Goal: Task Accomplishment & Management: Use online tool/utility

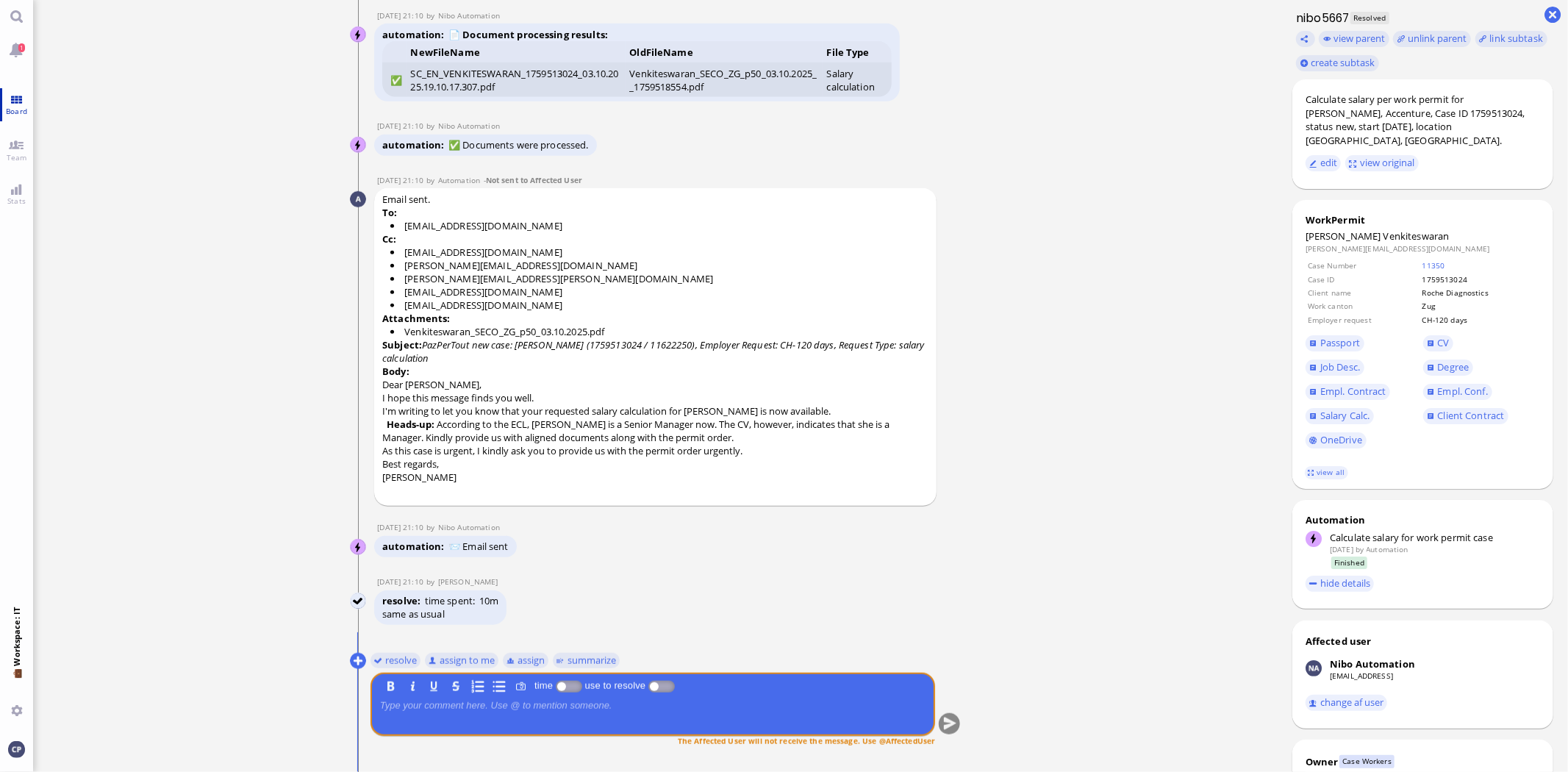
click at [20, 107] on span "Board" at bounding box center [16, 111] width 29 height 10
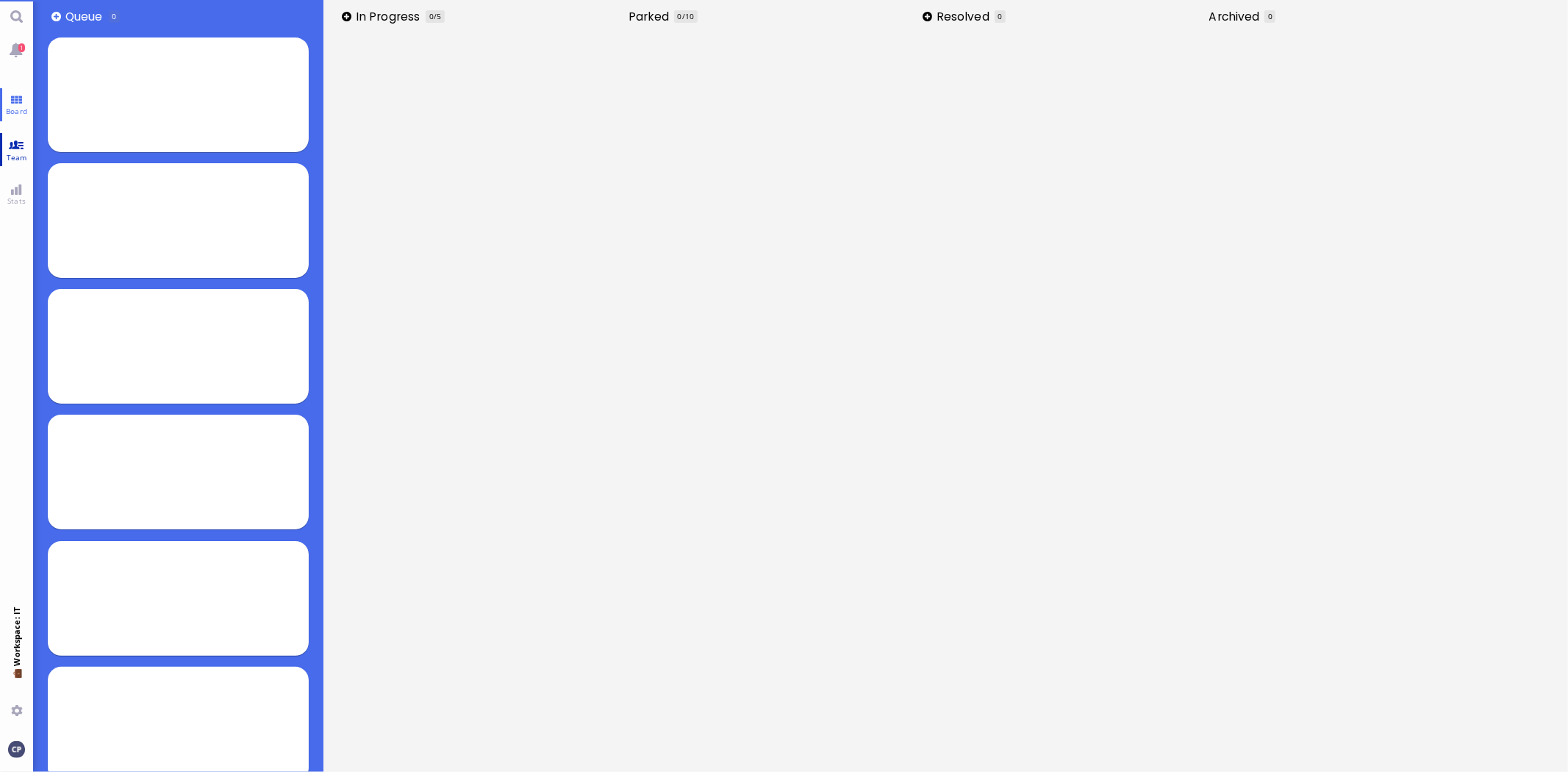
click at [19, 150] on link "Team" at bounding box center [16, 149] width 33 height 33
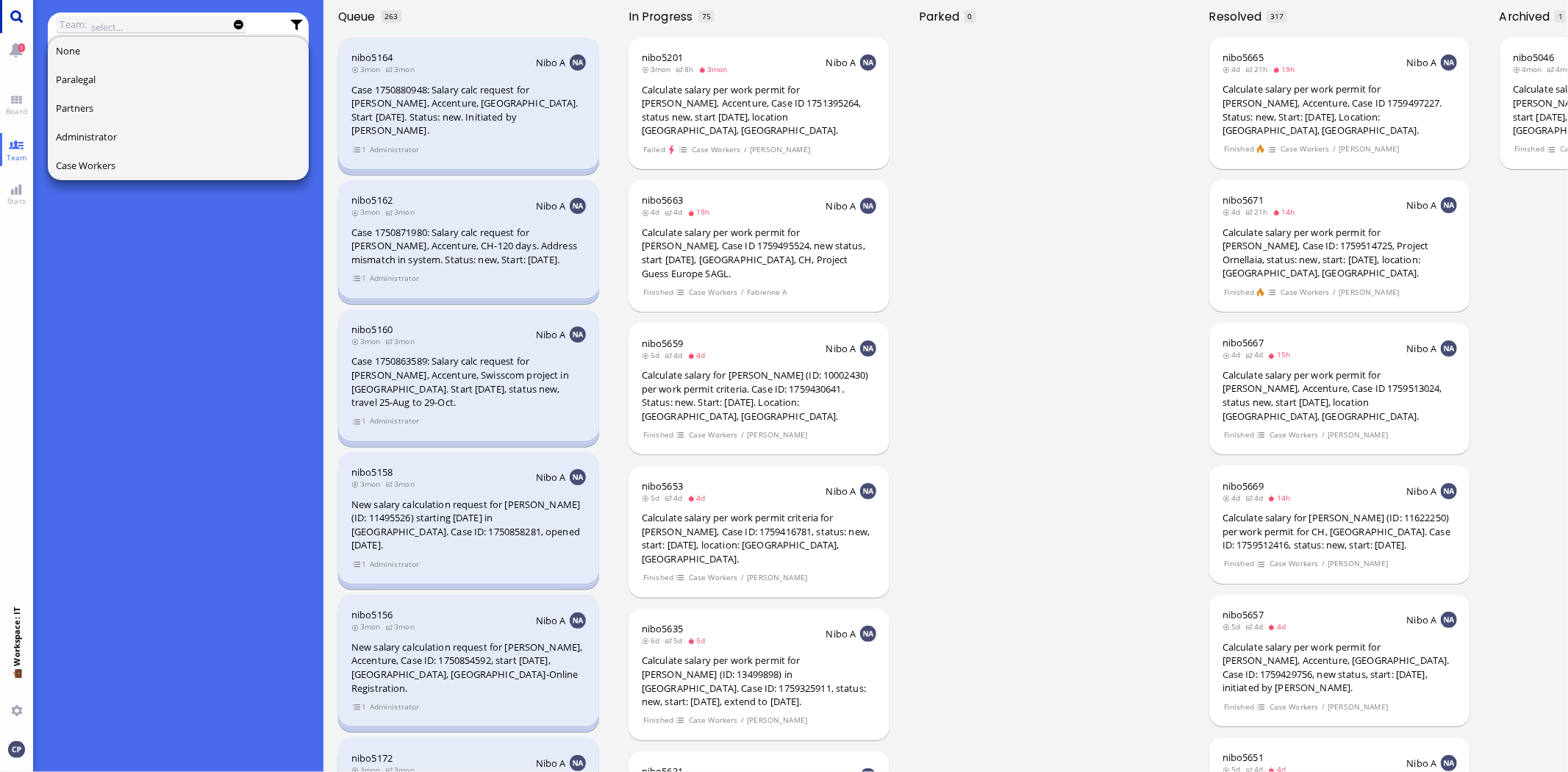
click at [16, 13] on link "Main menu" at bounding box center [16, 16] width 33 height 33
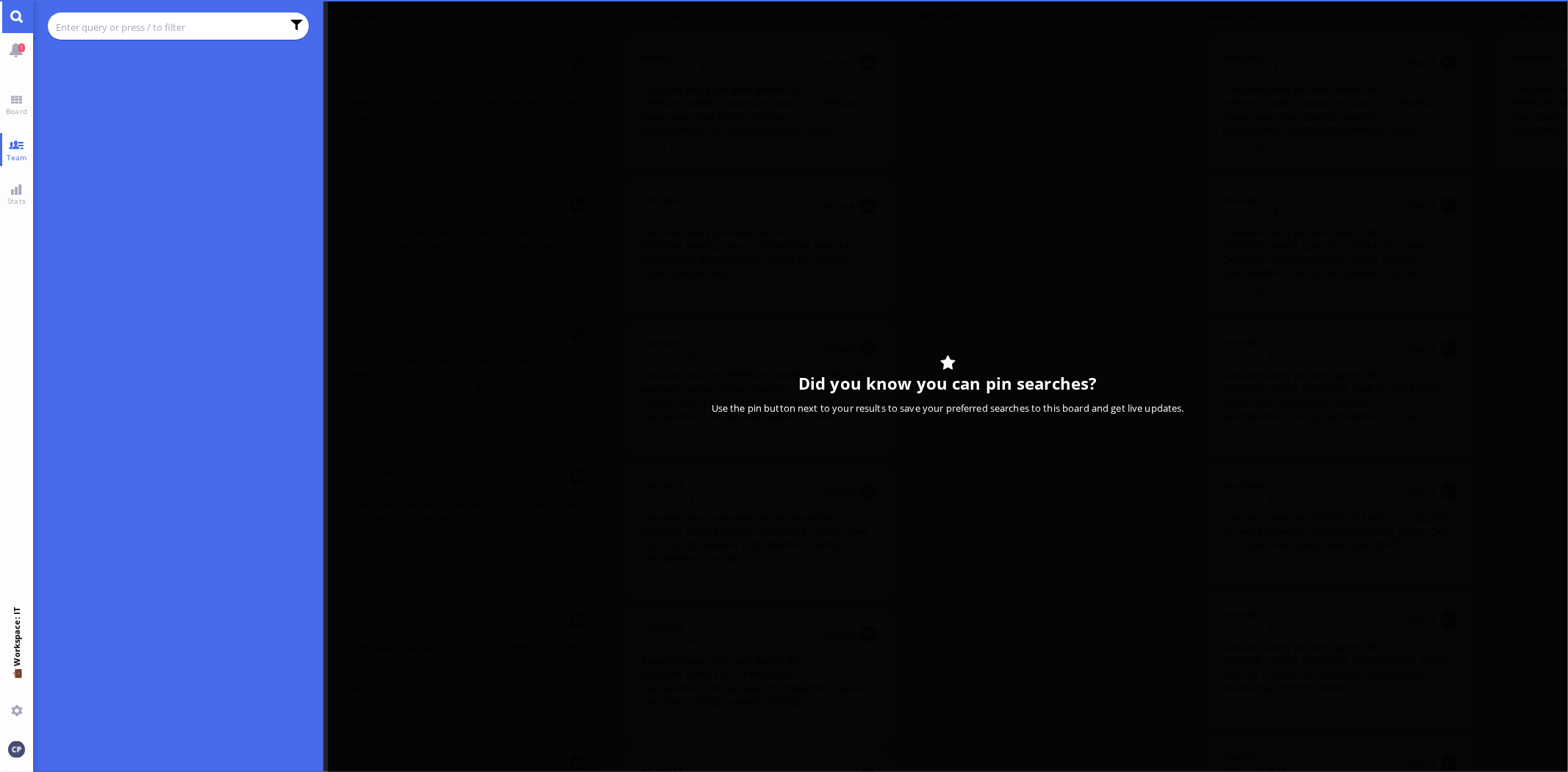
click at [95, 23] on input "text" at bounding box center [169, 27] width 226 height 16
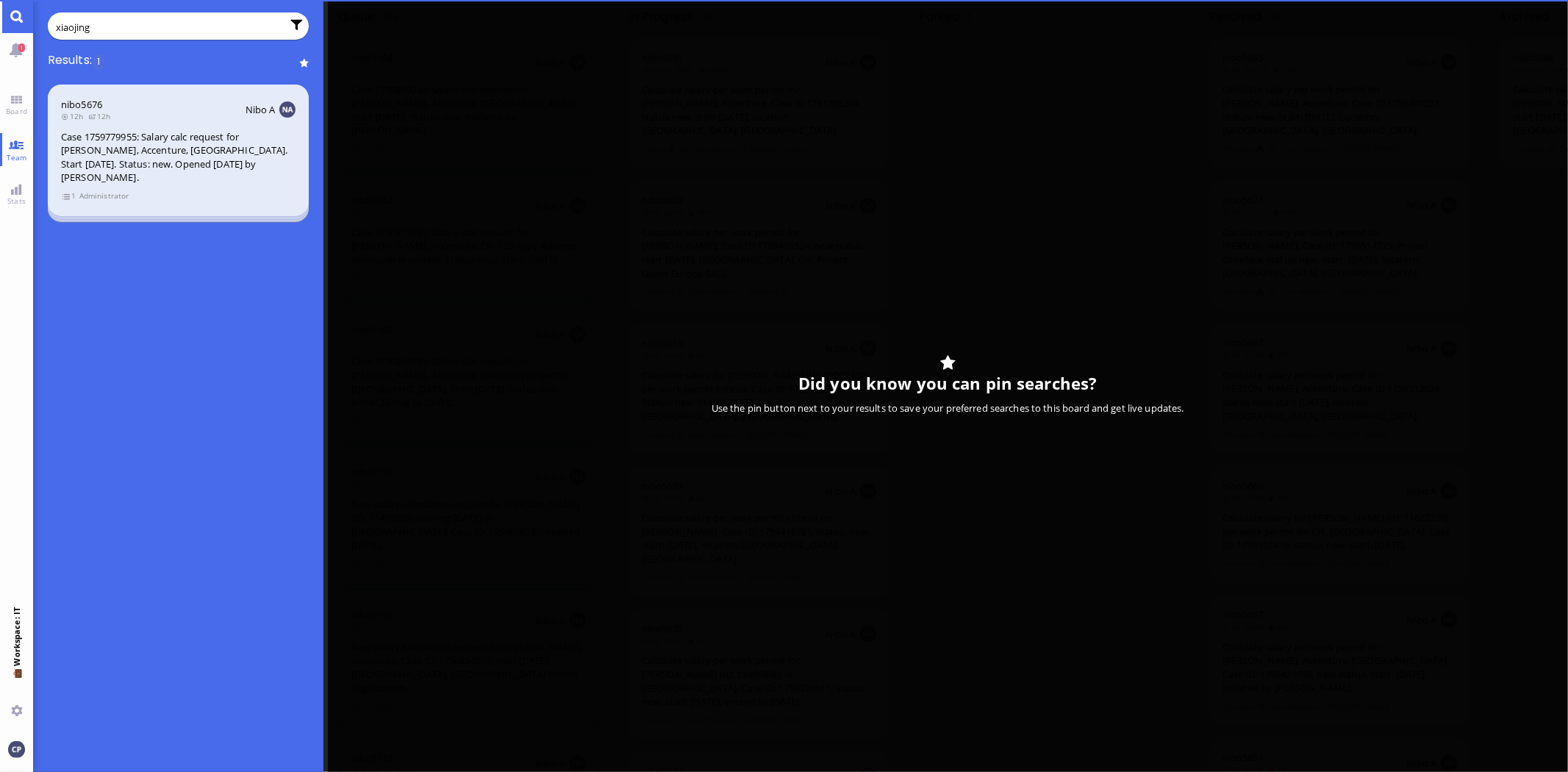
type input "xiaojing"
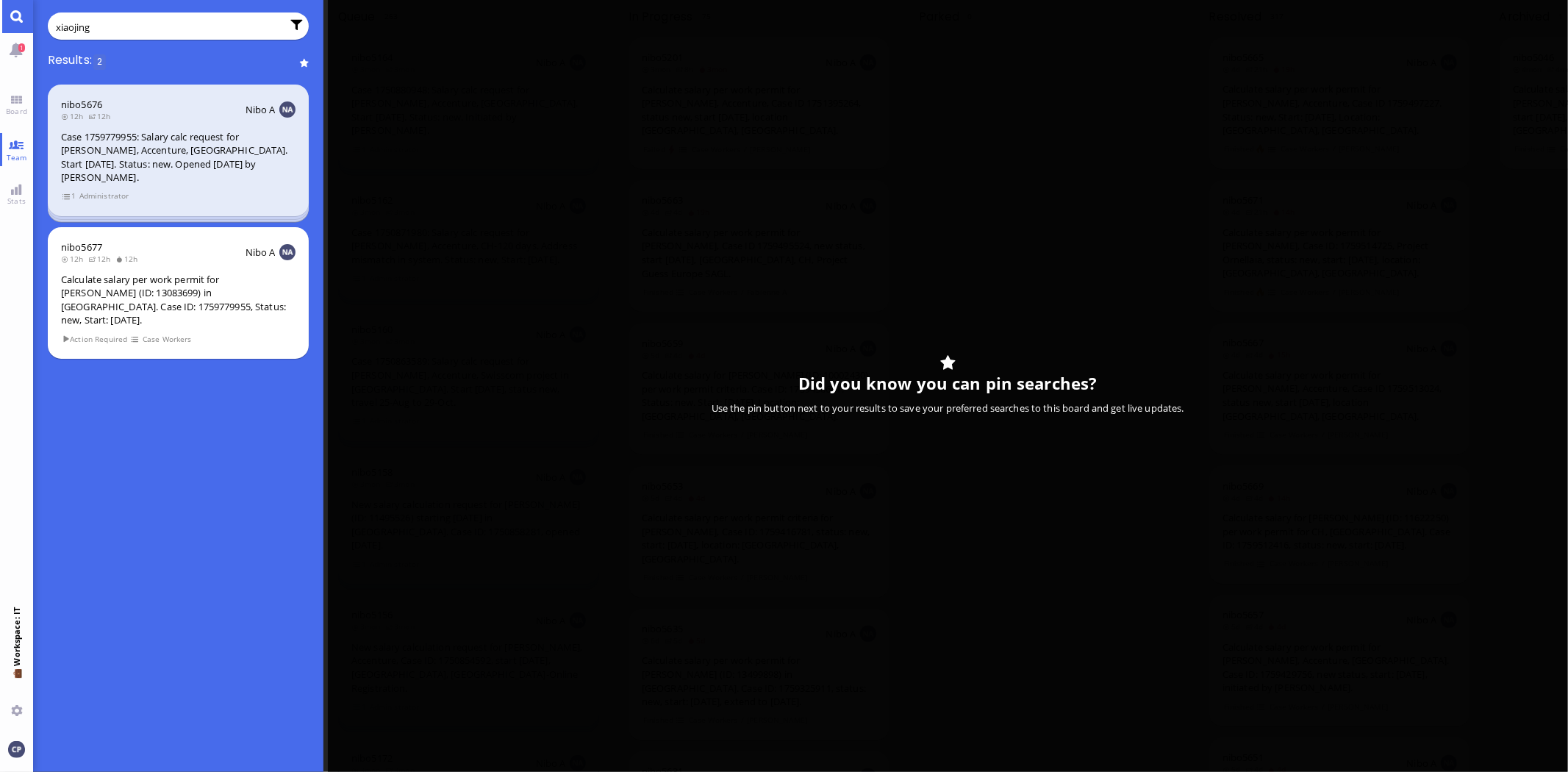
click at [130, 157] on div "Case 1759779955: Salary calc request for [PERSON_NAME], Accenture, [GEOGRAPHIC_…" at bounding box center [178, 158] width 234 height 55
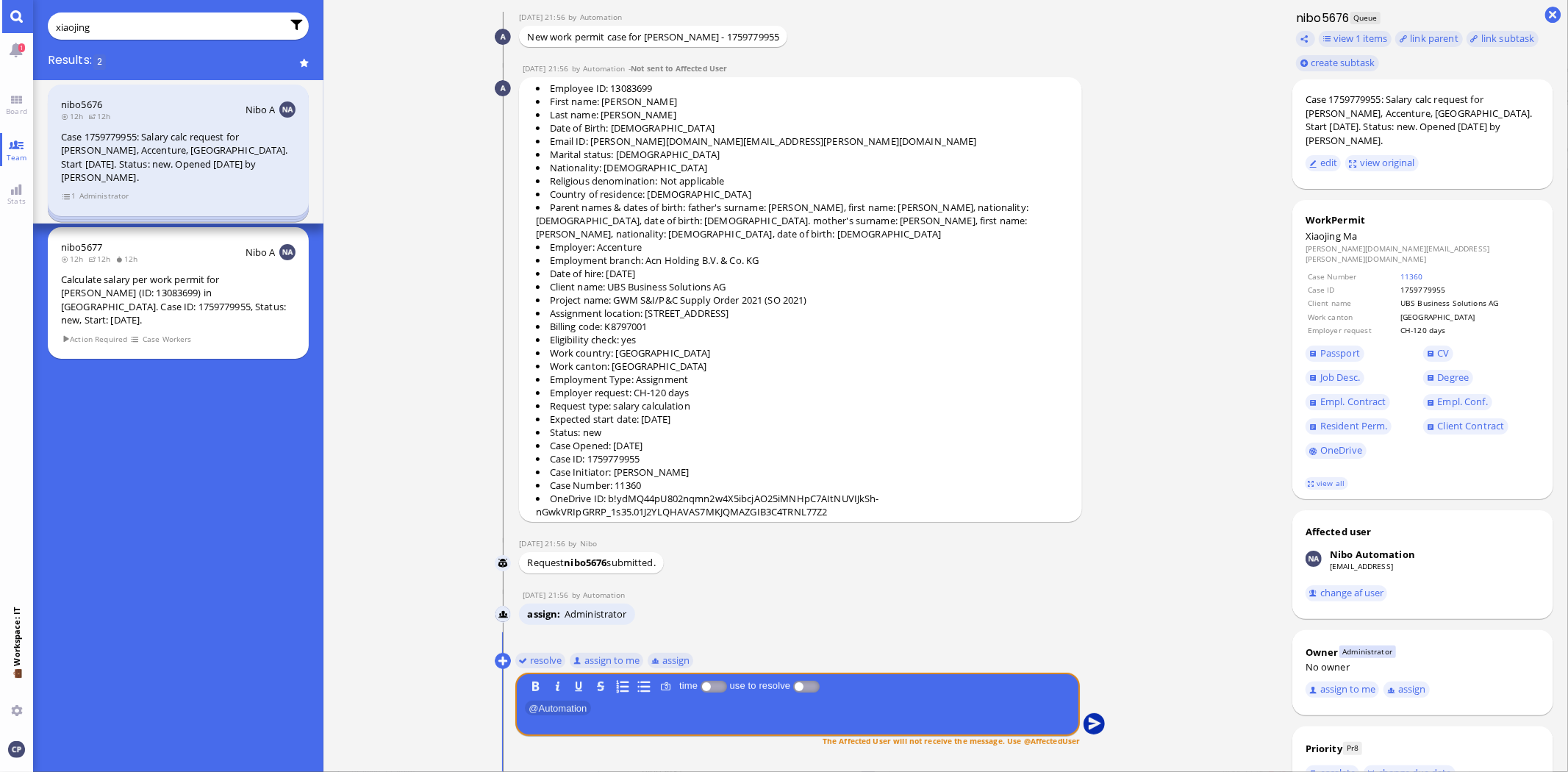
click at [1096, 725] on button "submit" at bounding box center [1095, 724] width 22 height 22
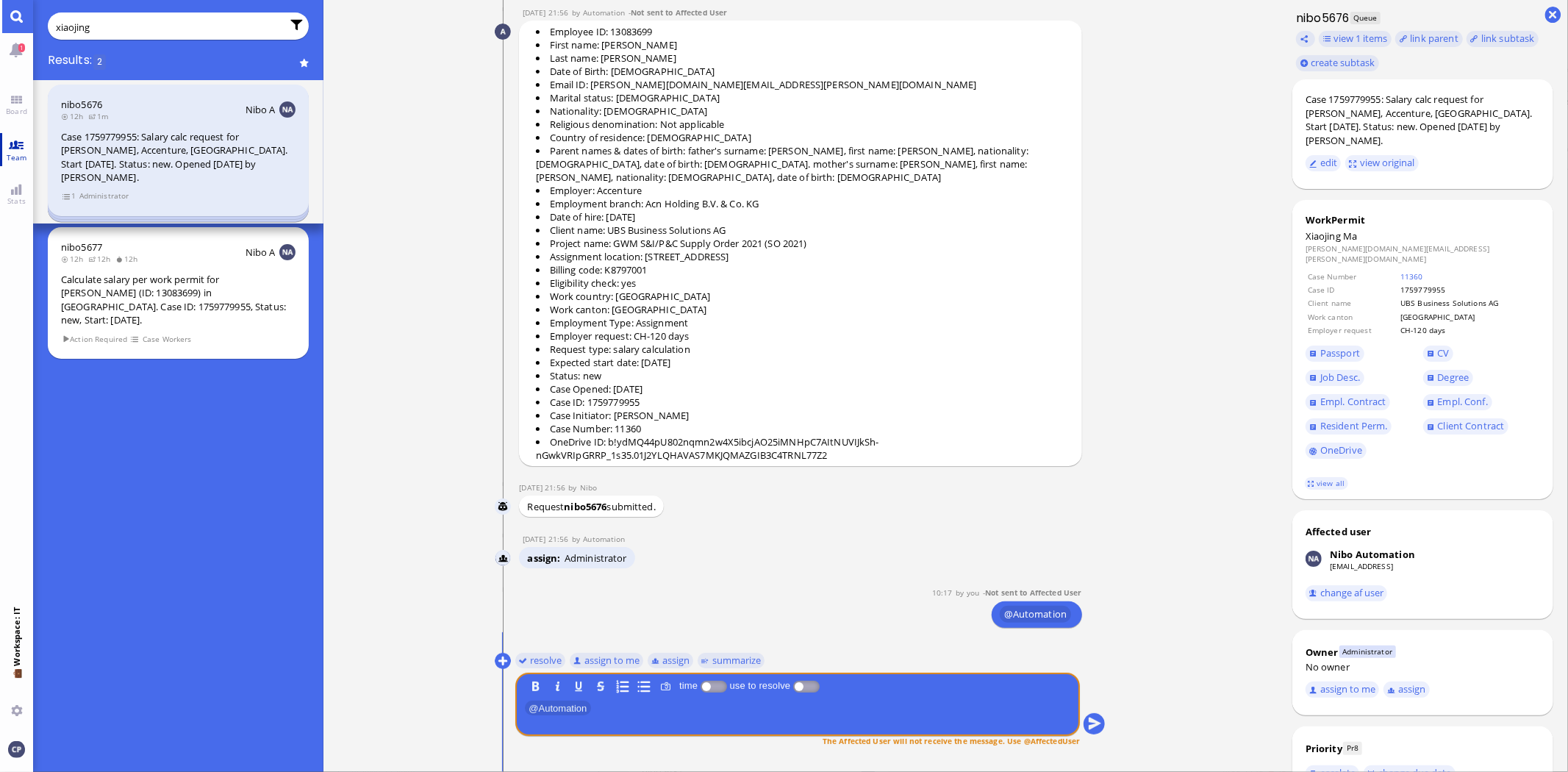
click at [7, 147] on link "Team" at bounding box center [16, 149] width 33 height 33
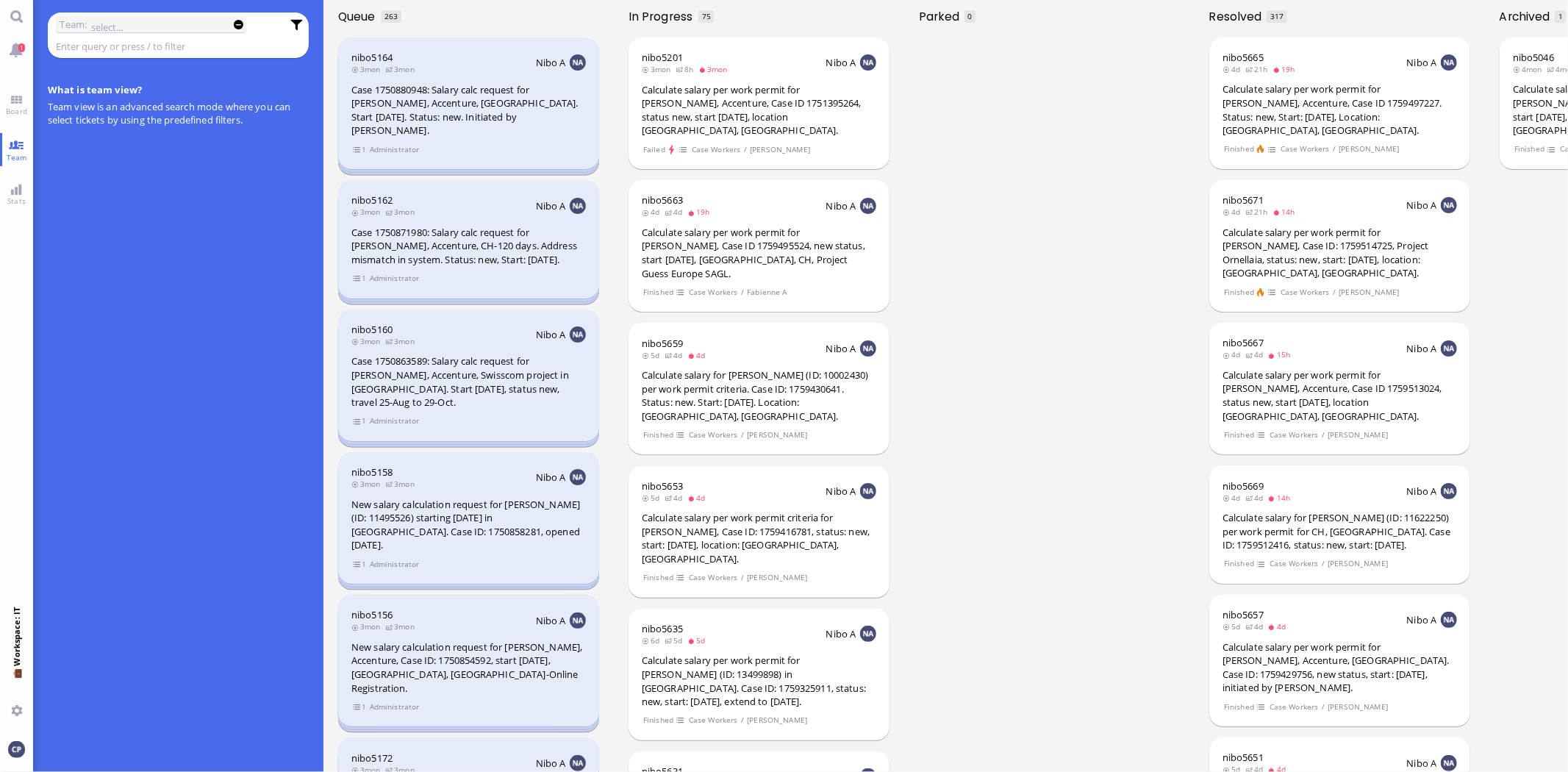
click at [81, 20] on label "Team:" at bounding box center [73, 24] width 27 height 16
click at [19, 104] on link "Board" at bounding box center [16, 105] width 33 height 33
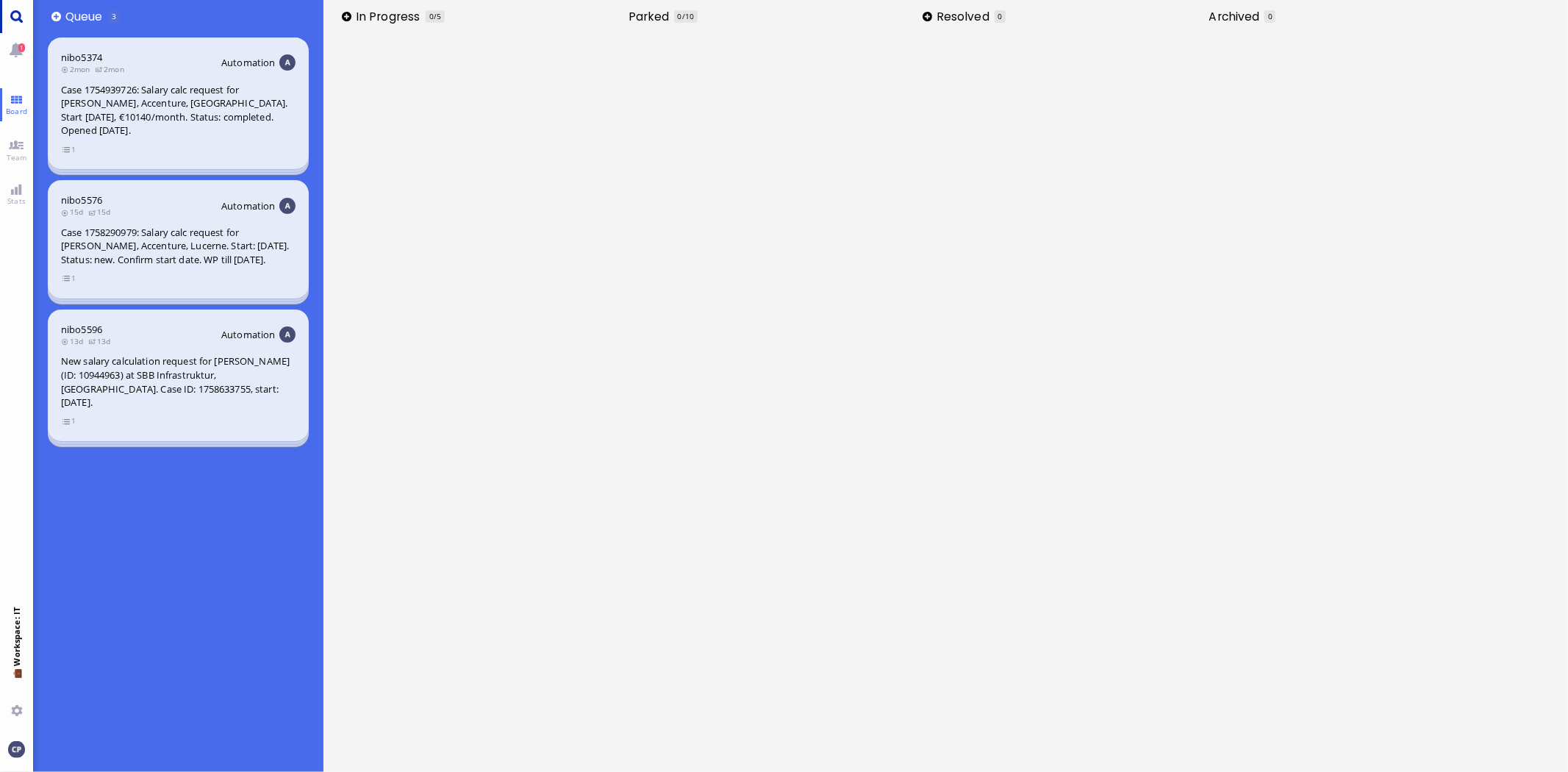
click at [12, 16] on link "Main menu" at bounding box center [16, 16] width 33 height 33
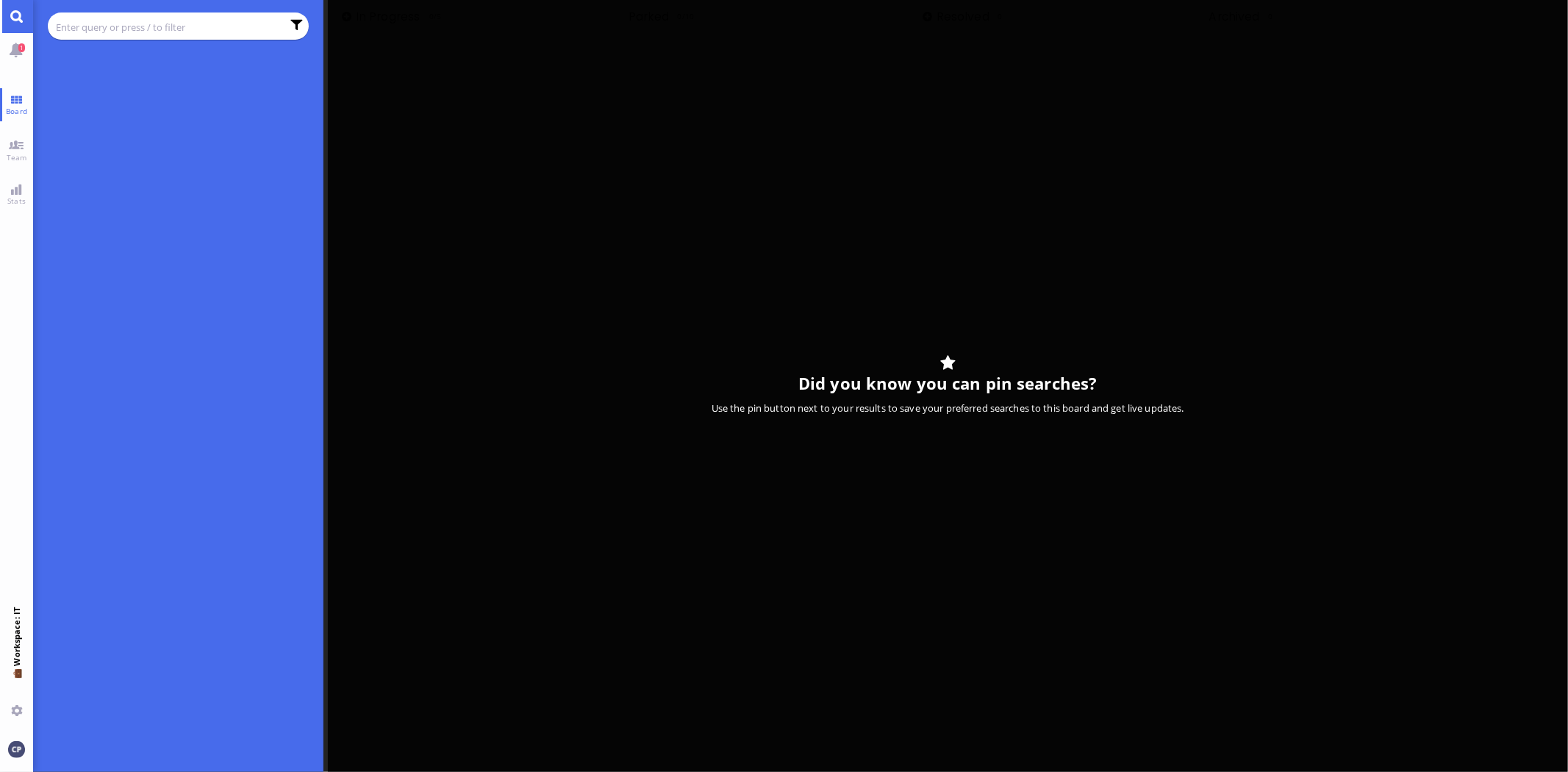
click at [131, 31] on input "text" at bounding box center [169, 27] width 226 height 16
type input "xiaojing"
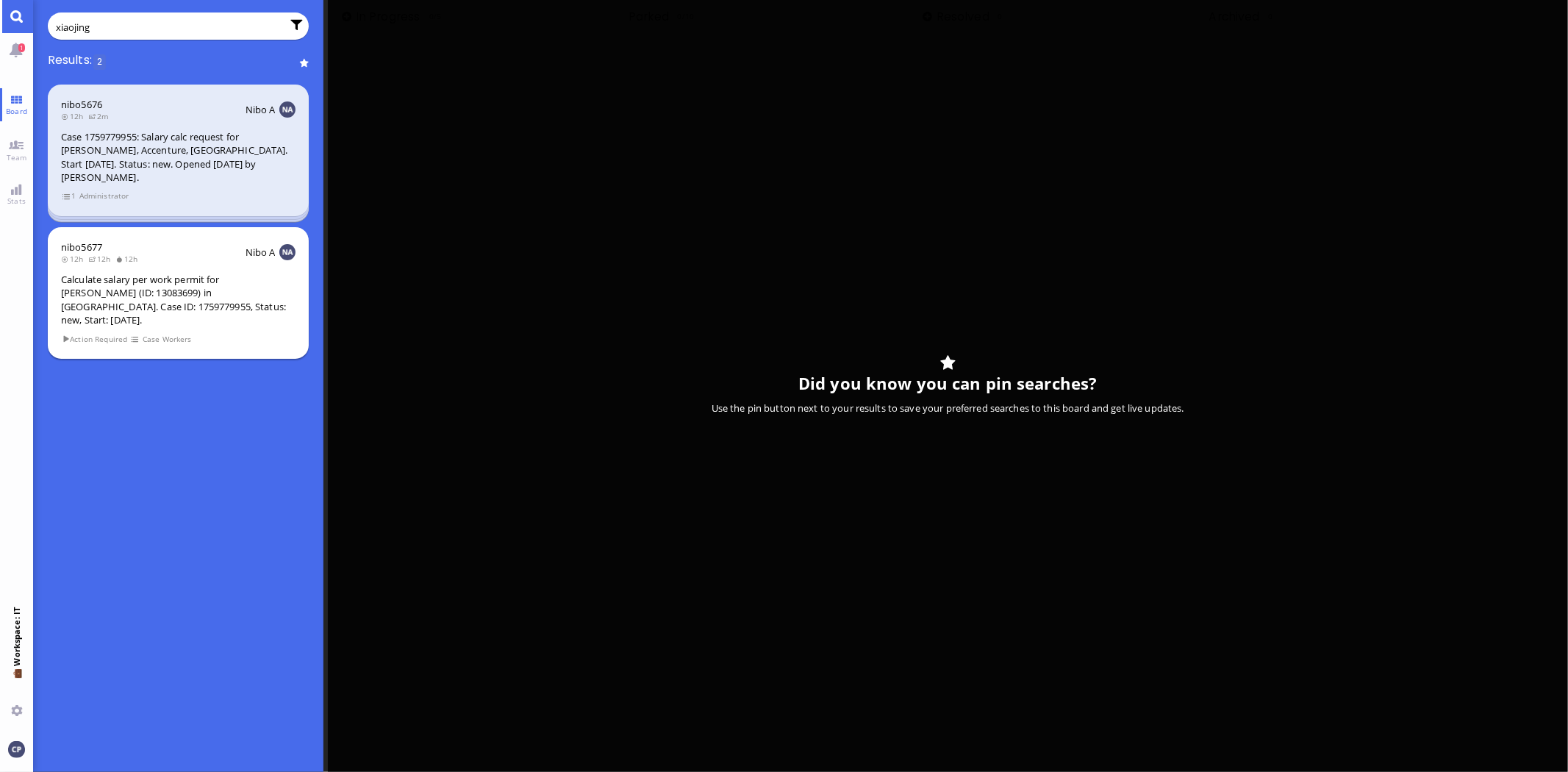
click at [163, 283] on div "Calculate salary per work permit for [PERSON_NAME] (ID: 13083699) in [GEOGRAPHI…" at bounding box center [178, 300] width 234 height 55
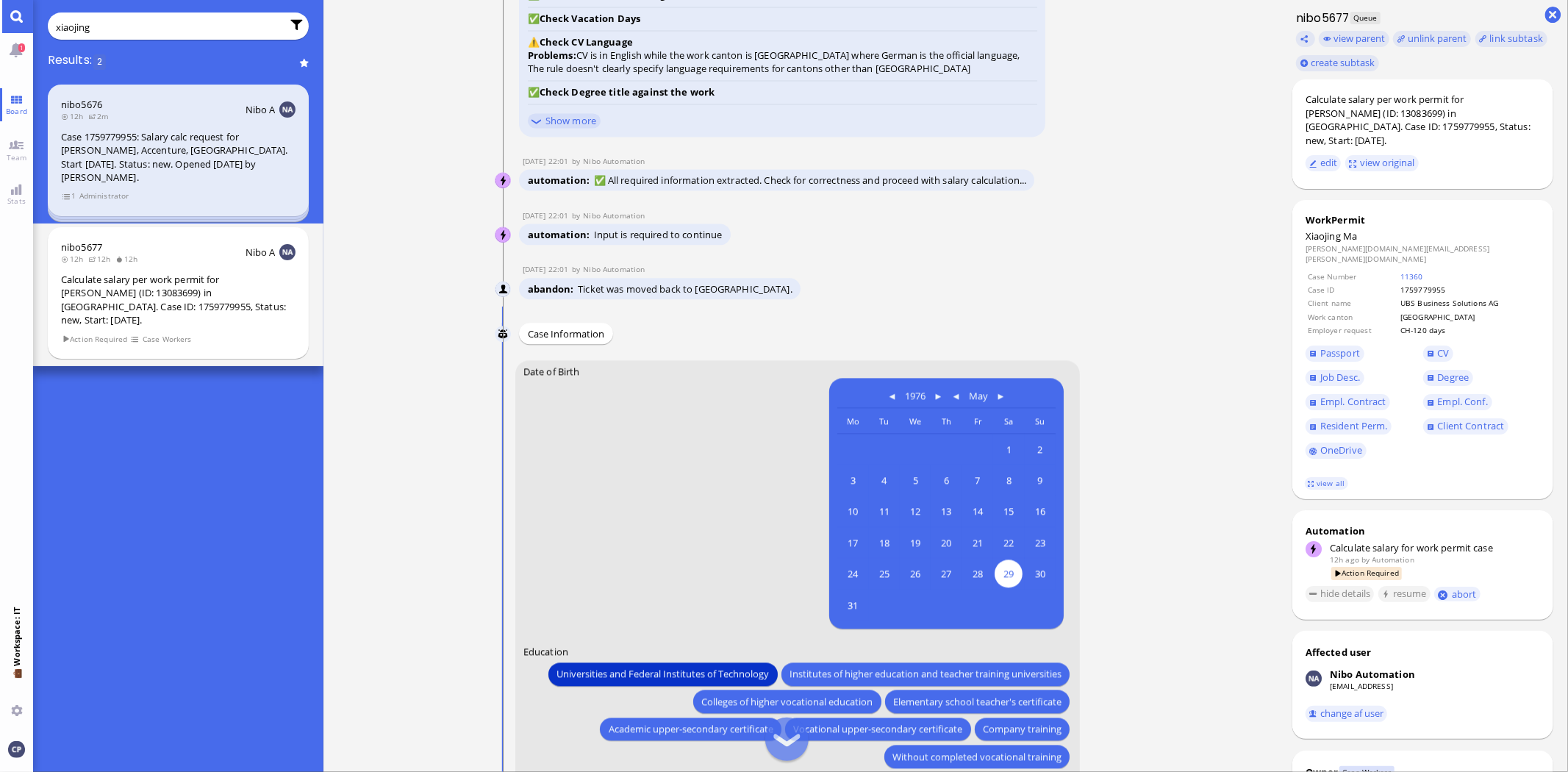
scroll to position [-653, 0]
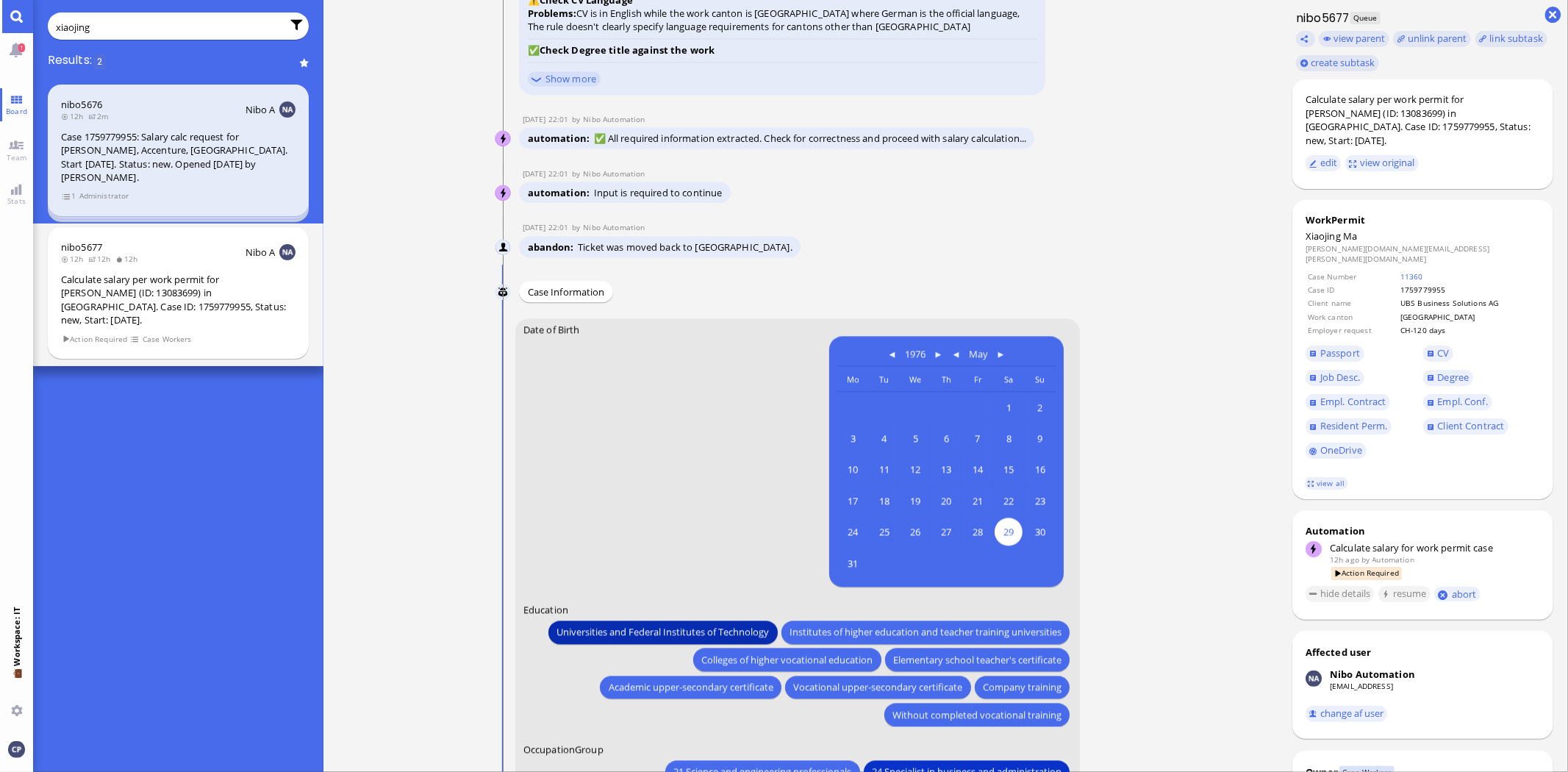
click at [662, 634] on span "Universities and Federal Institutes of Technology" at bounding box center [663, 632] width 213 height 16
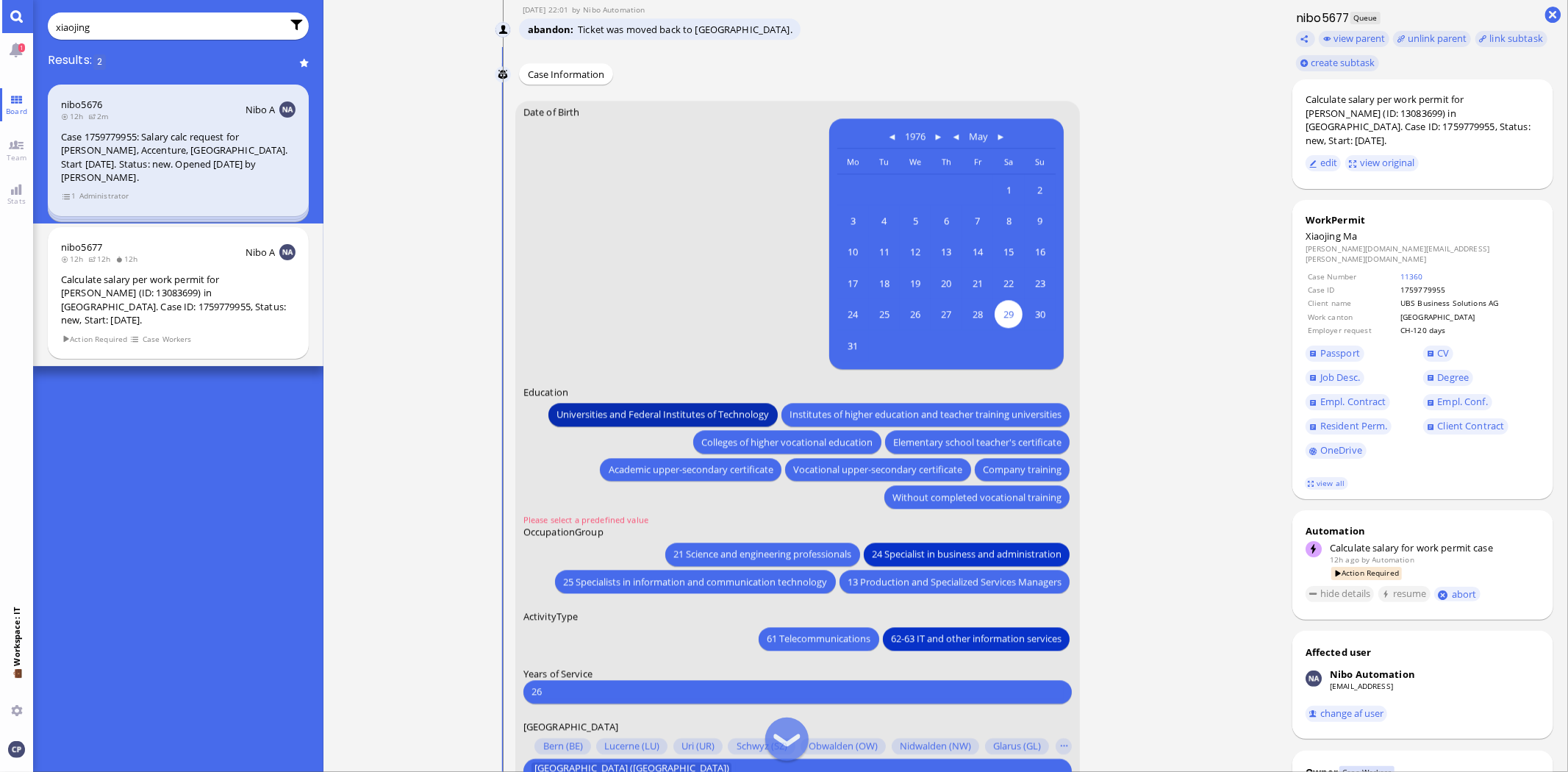
scroll to position [-408, 0]
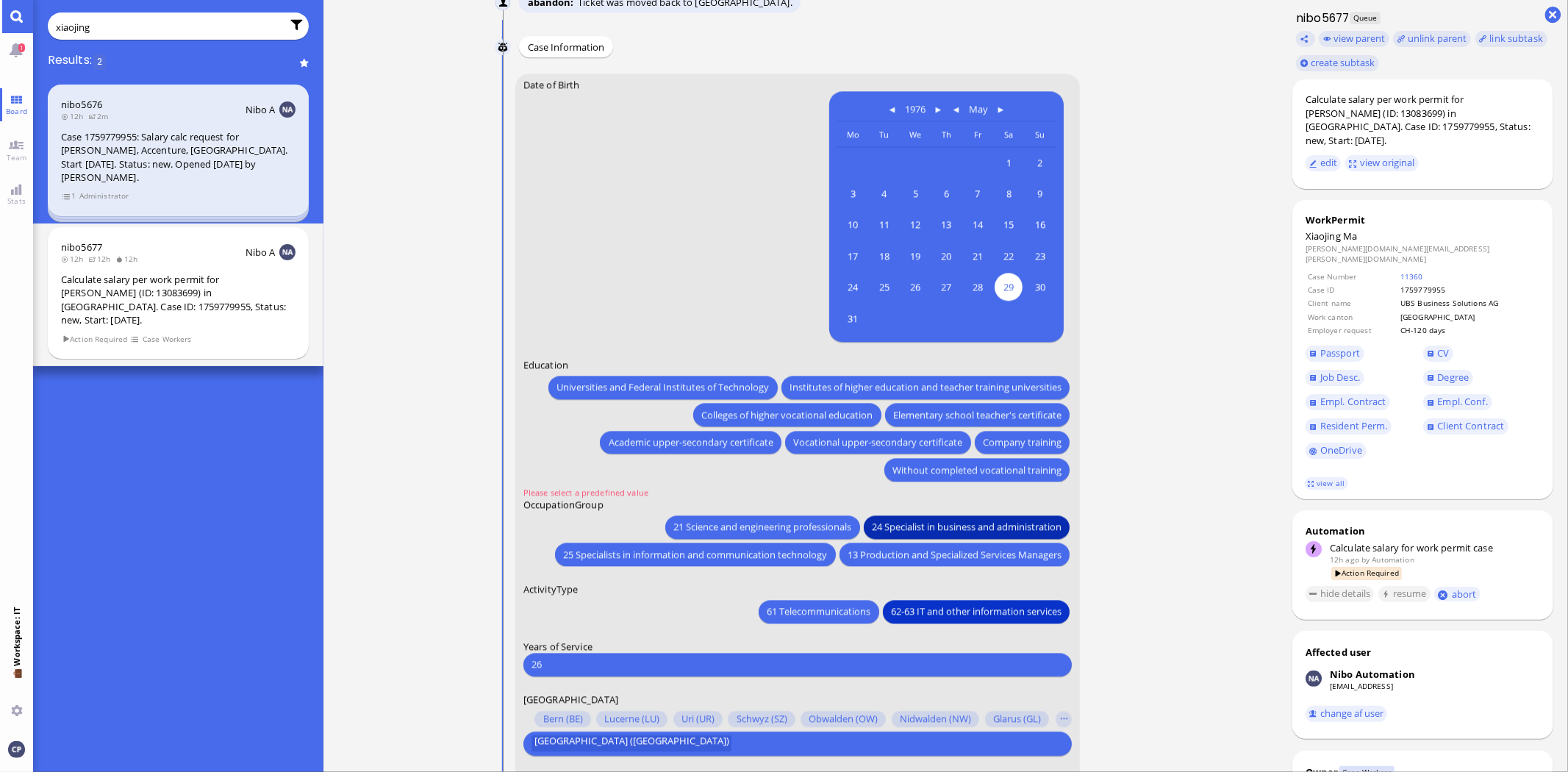
click at [975, 526] on span "24 Specialist in business and administration" at bounding box center [966, 527] width 190 height 16
click at [610, 663] on input "26" at bounding box center [797, 664] width 532 height 16
type input "27"
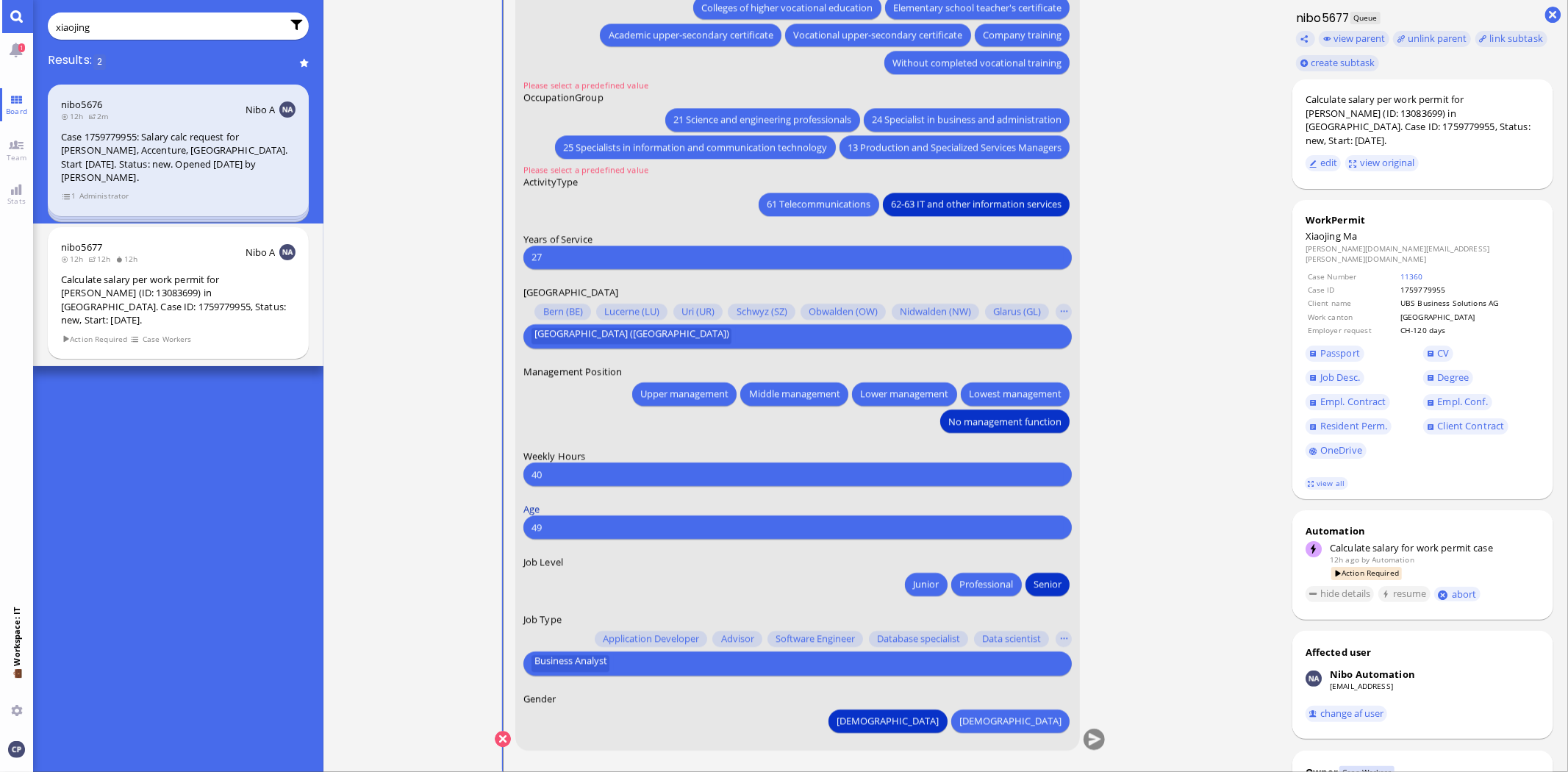
scroll to position [1, 0]
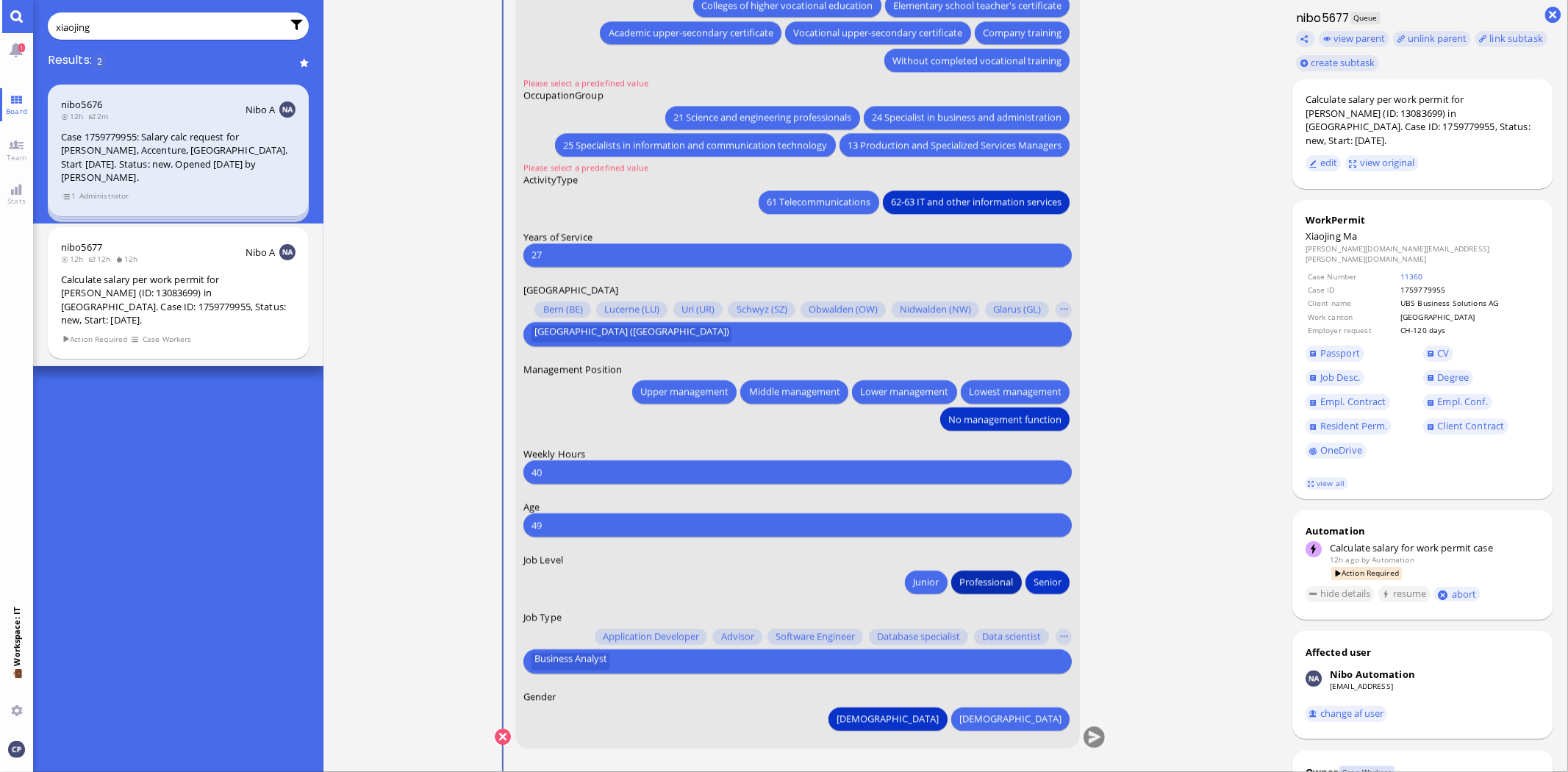
click at [984, 581] on span "Professional" at bounding box center [987, 583] width 54 height 16
click at [921, 119] on span "24 Specialist in business and administration" at bounding box center [966, 117] width 190 height 16
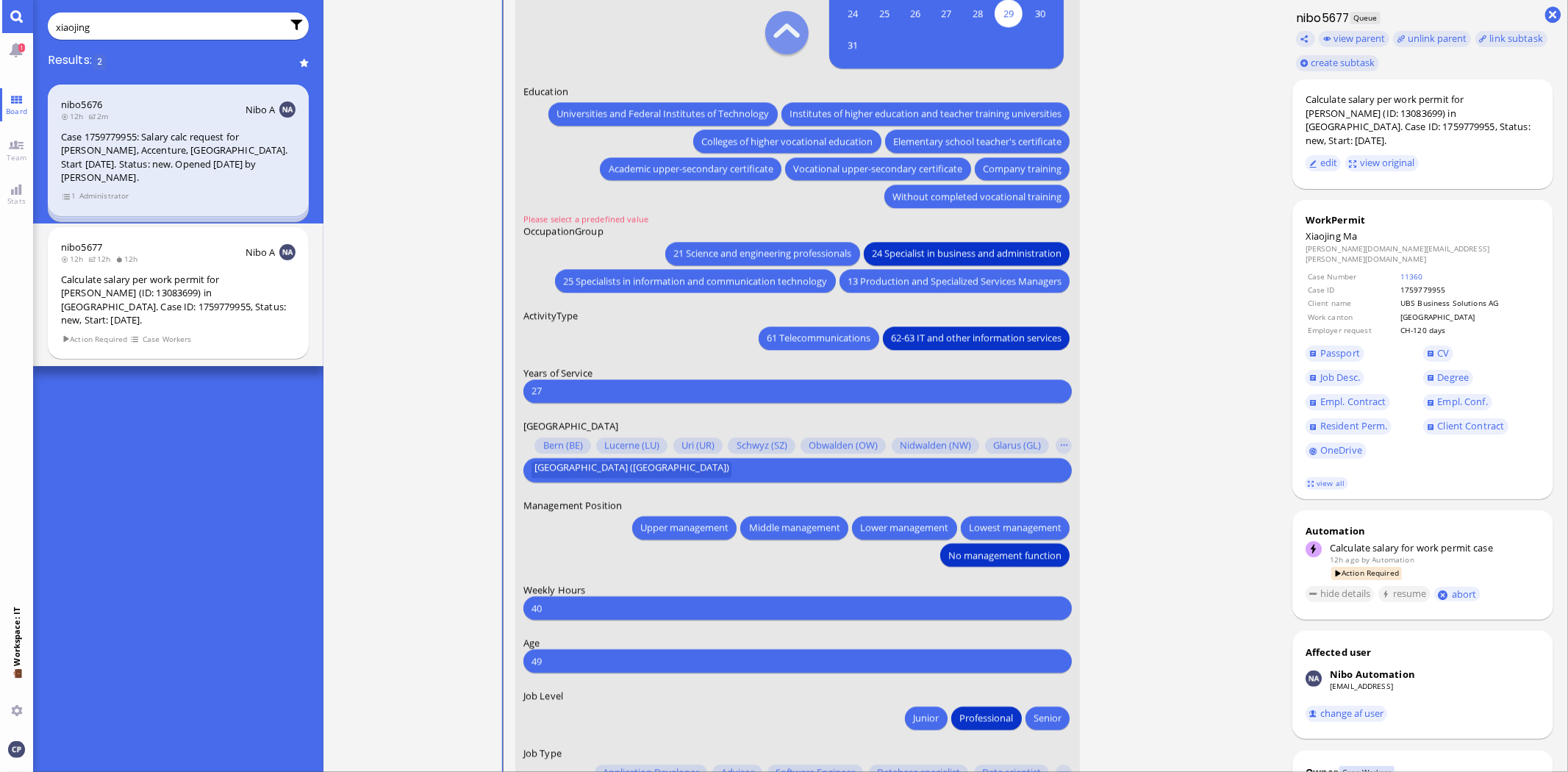
scroll to position [-163, 0]
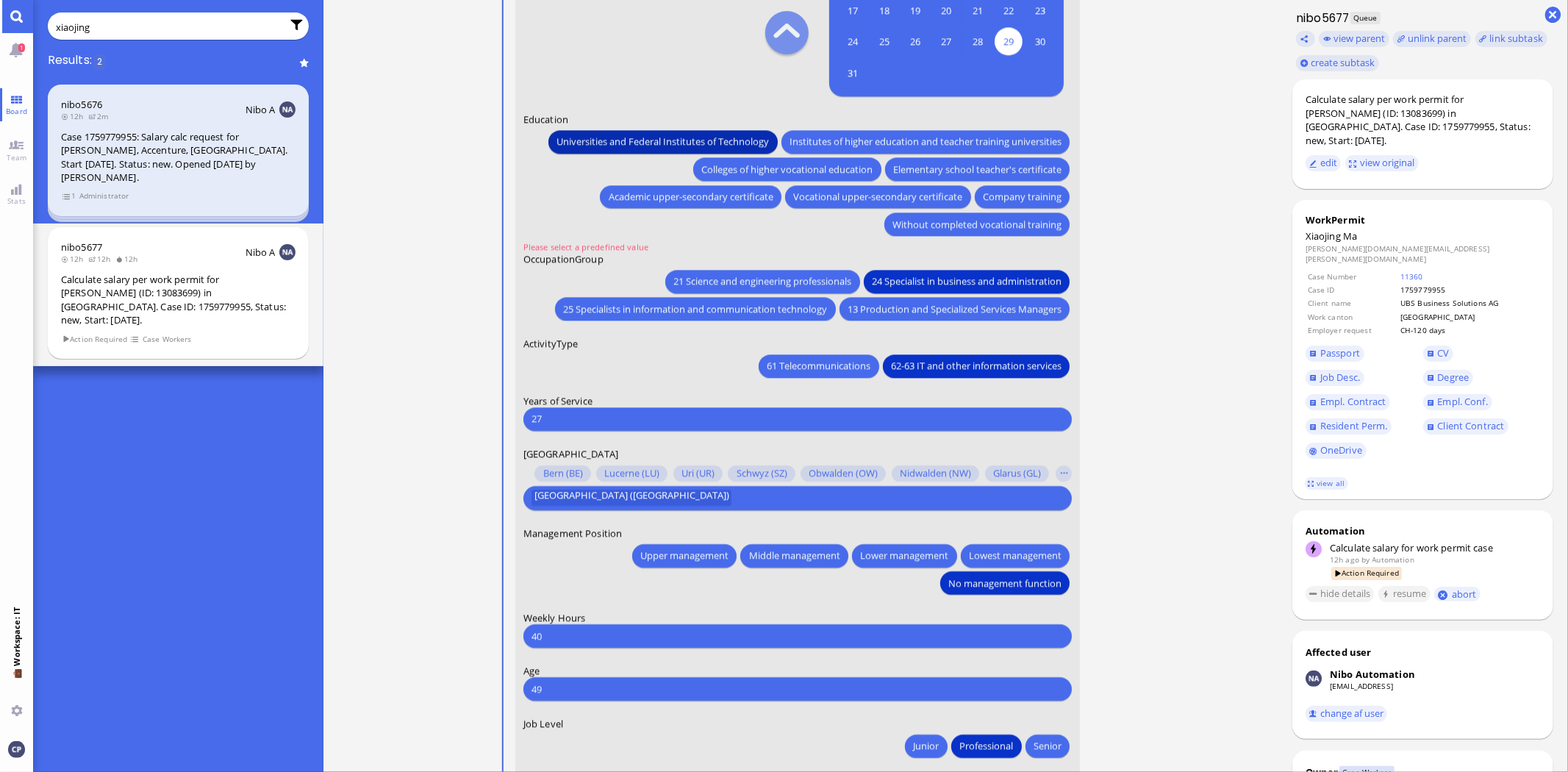
click at [585, 137] on span "Universities and Federal Institutes of Technology" at bounding box center [663, 141] width 213 height 16
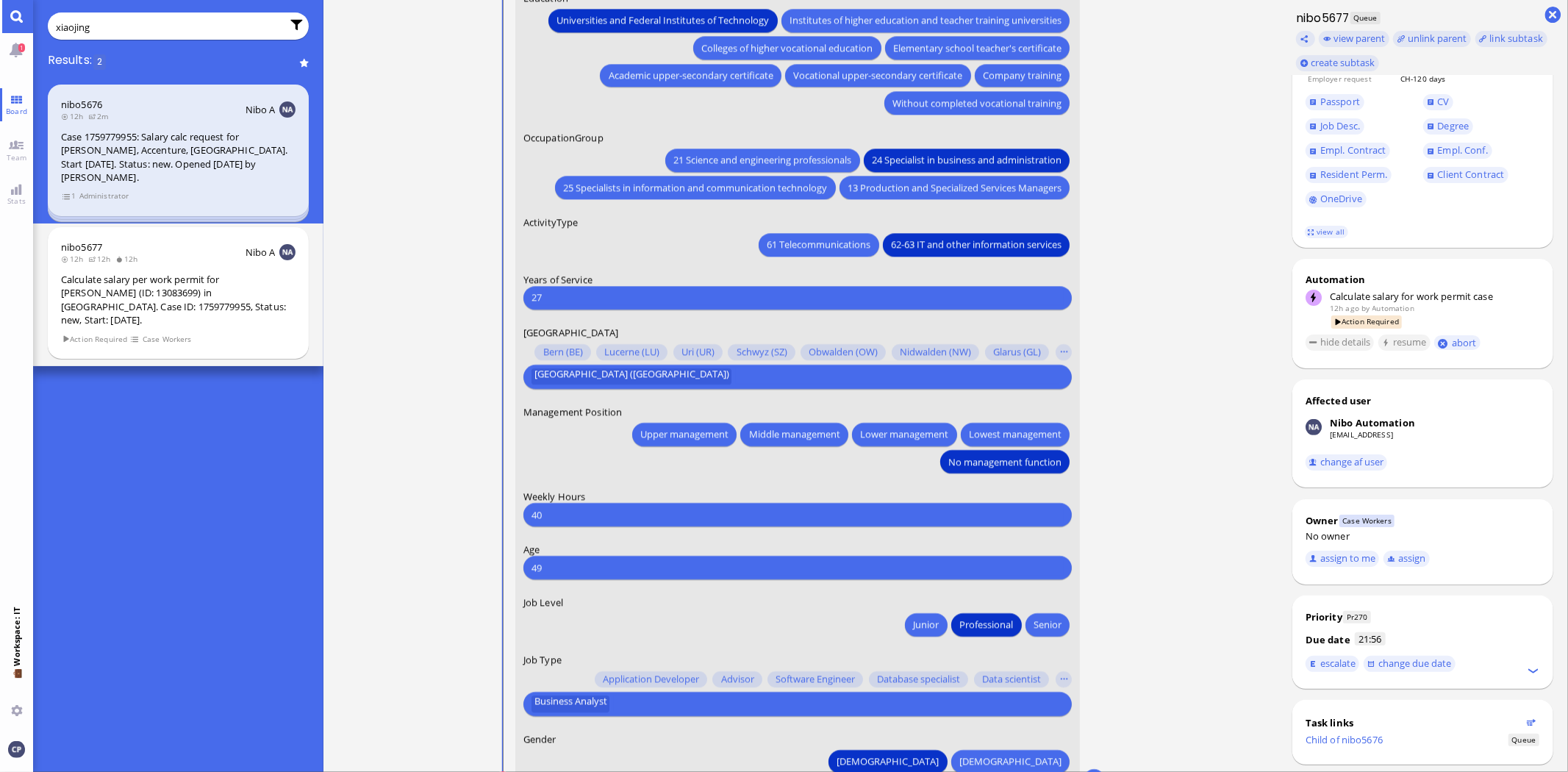
scroll to position [1, 0]
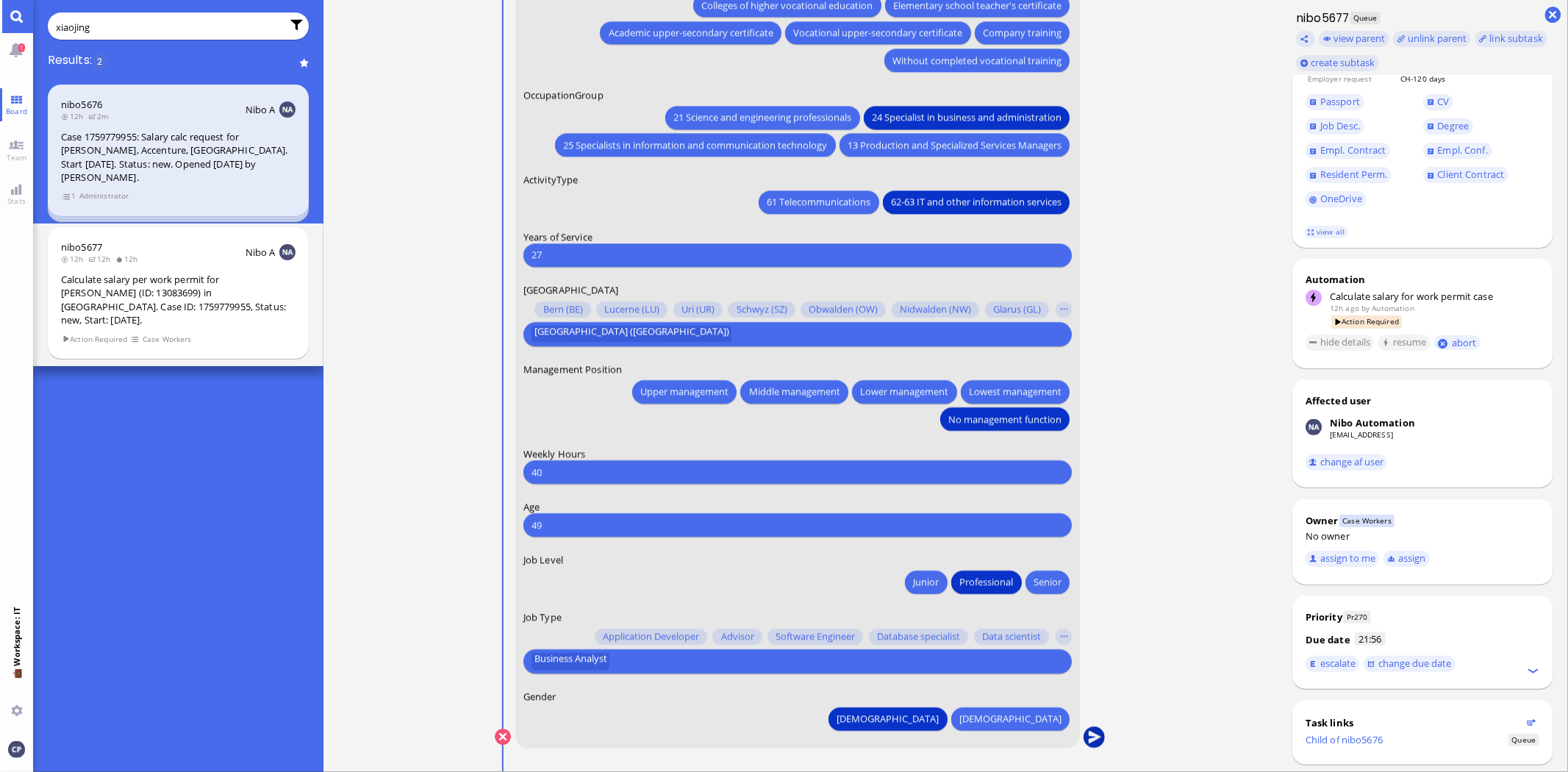
click at [1096, 733] on button "submit" at bounding box center [1095, 738] width 22 height 22
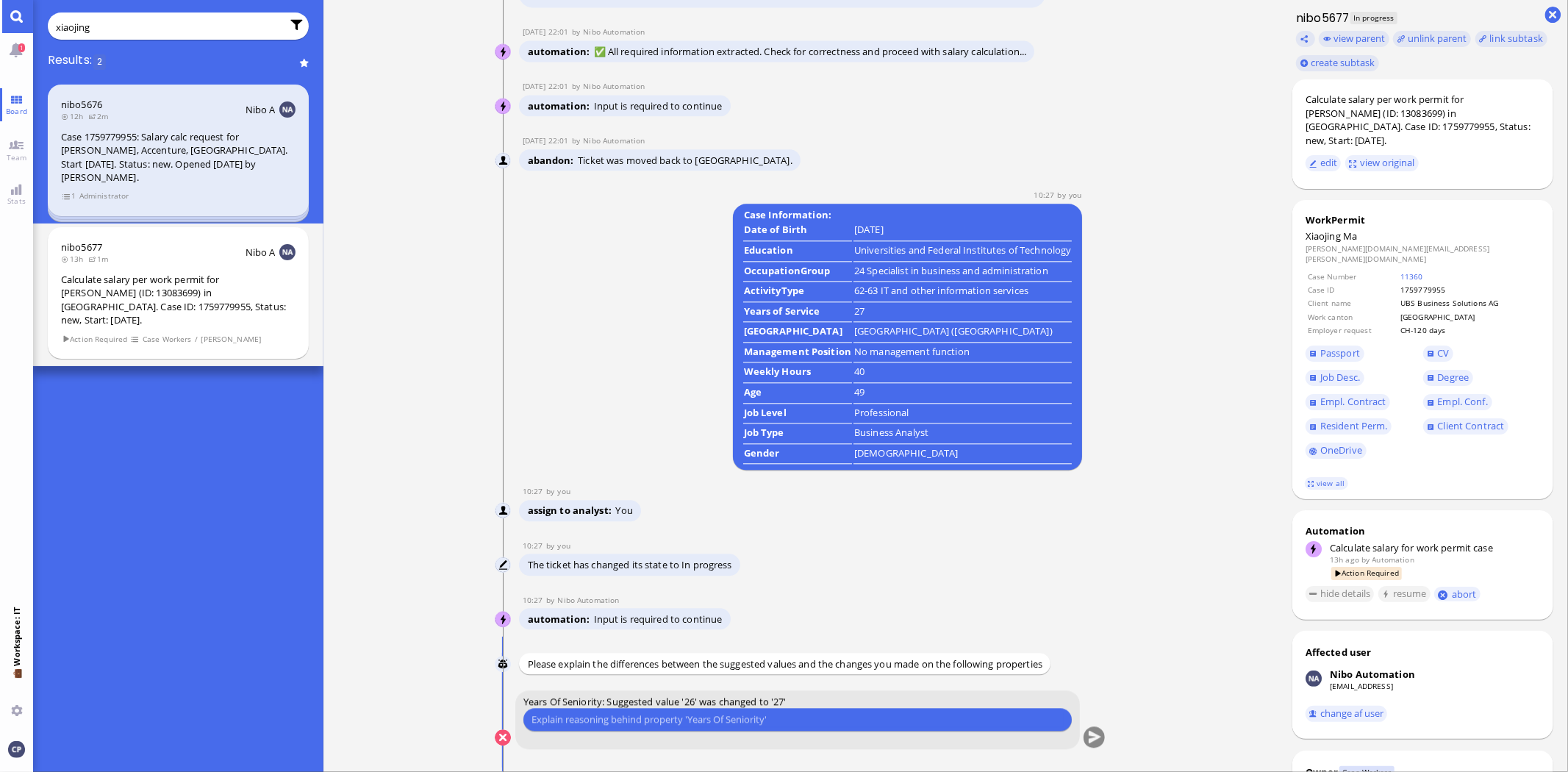
click at [96, 31] on input "xiaojing" at bounding box center [169, 27] width 226 height 16
click at [13, 152] on span "Team" at bounding box center [17, 157] width 28 height 10
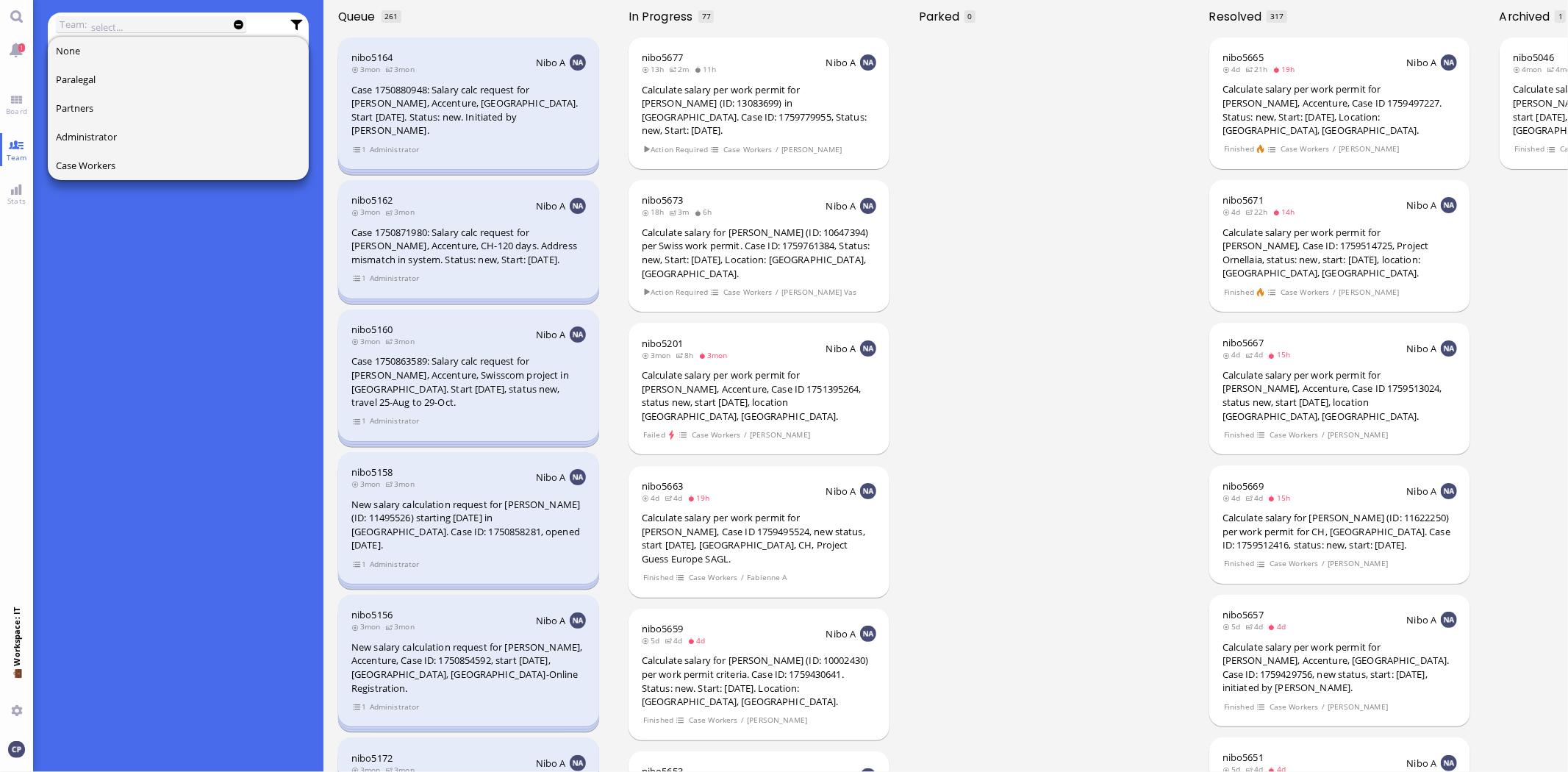
click at [115, 24] on input "text" at bounding box center [155, 27] width 129 height 16
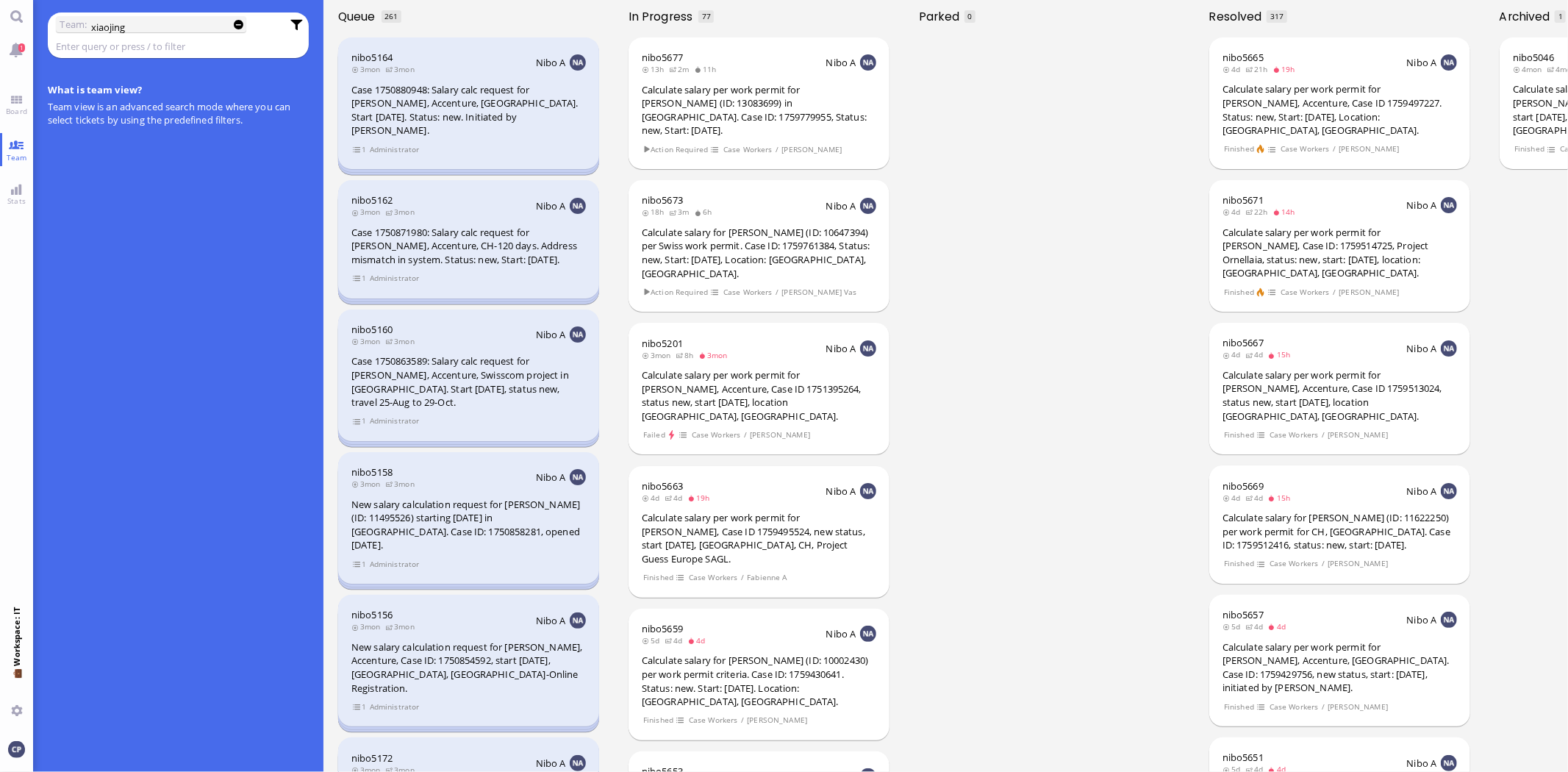
type input "xiaojing"
click at [24, 98] on link "Board" at bounding box center [16, 105] width 33 height 33
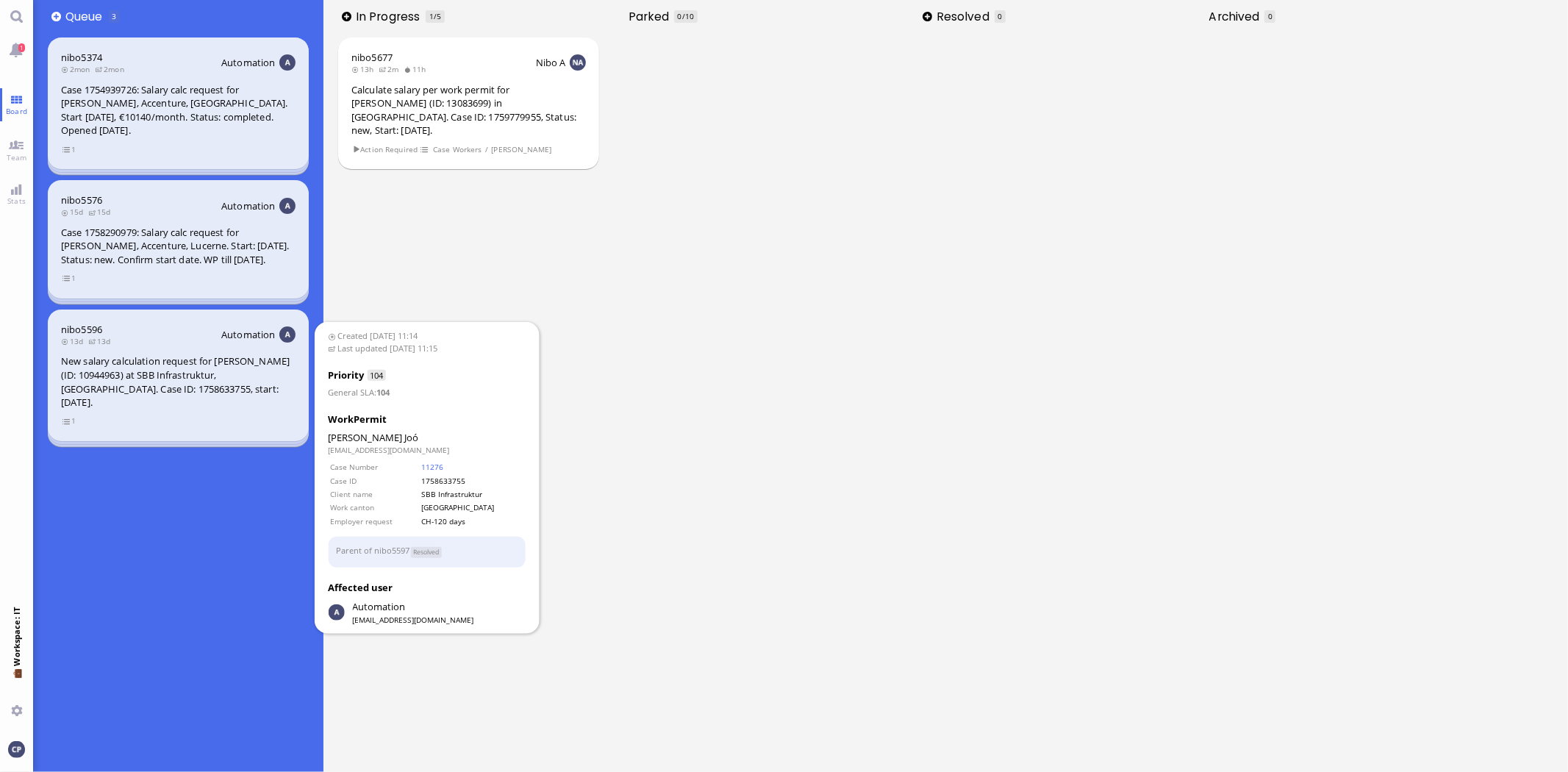
click at [168, 377] on div "New salary calculation request for [PERSON_NAME] (ID: 10944963) at SBB Infrastr…" at bounding box center [178, 382] width 234 height 55
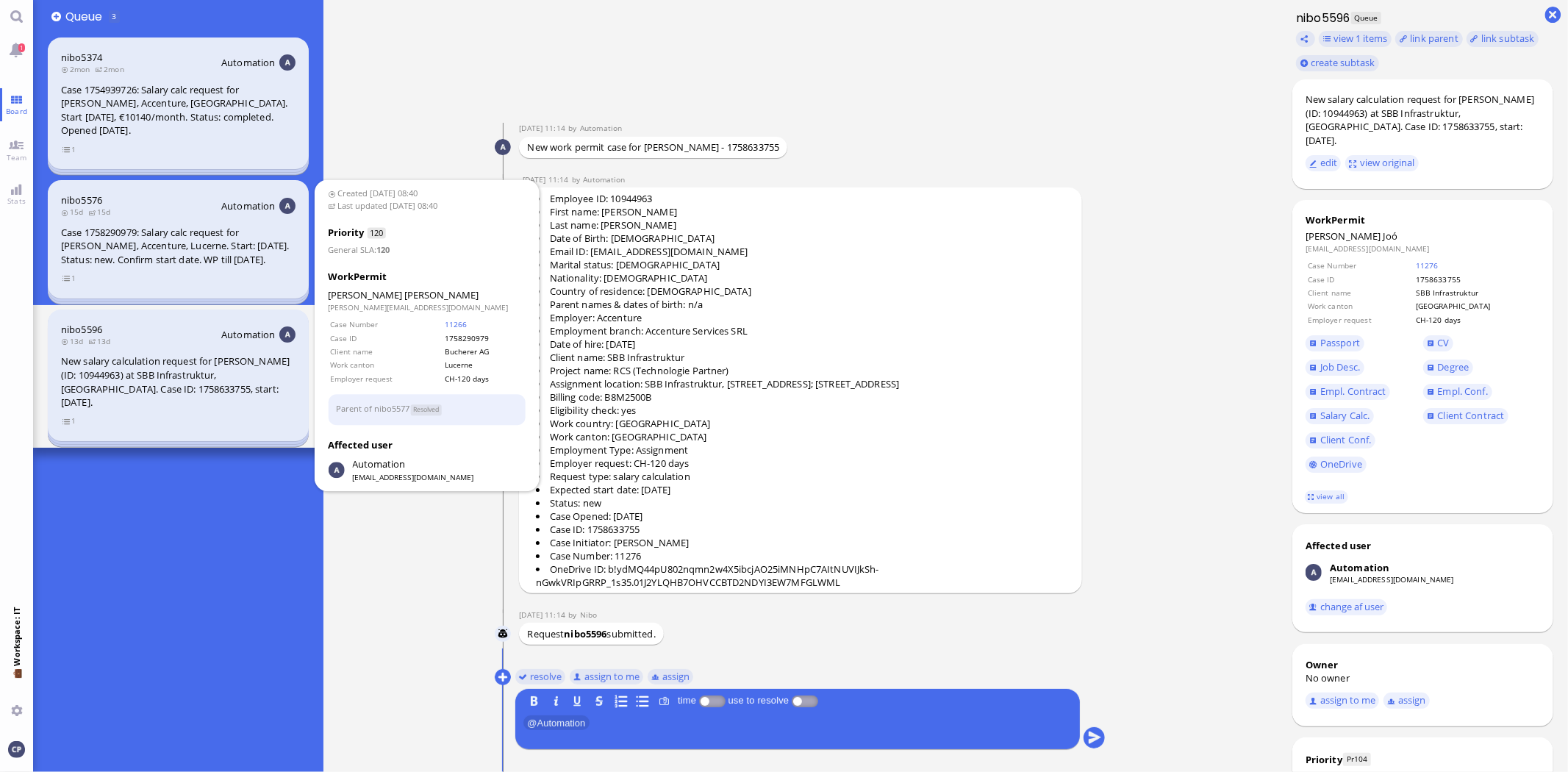
click at [143, 240] on div "Case 1758290979: Salary calc request for [PERSON_NAME], Accenture, Lucerne. Sta…" at bounding box center [178, 246] width 234 height 41
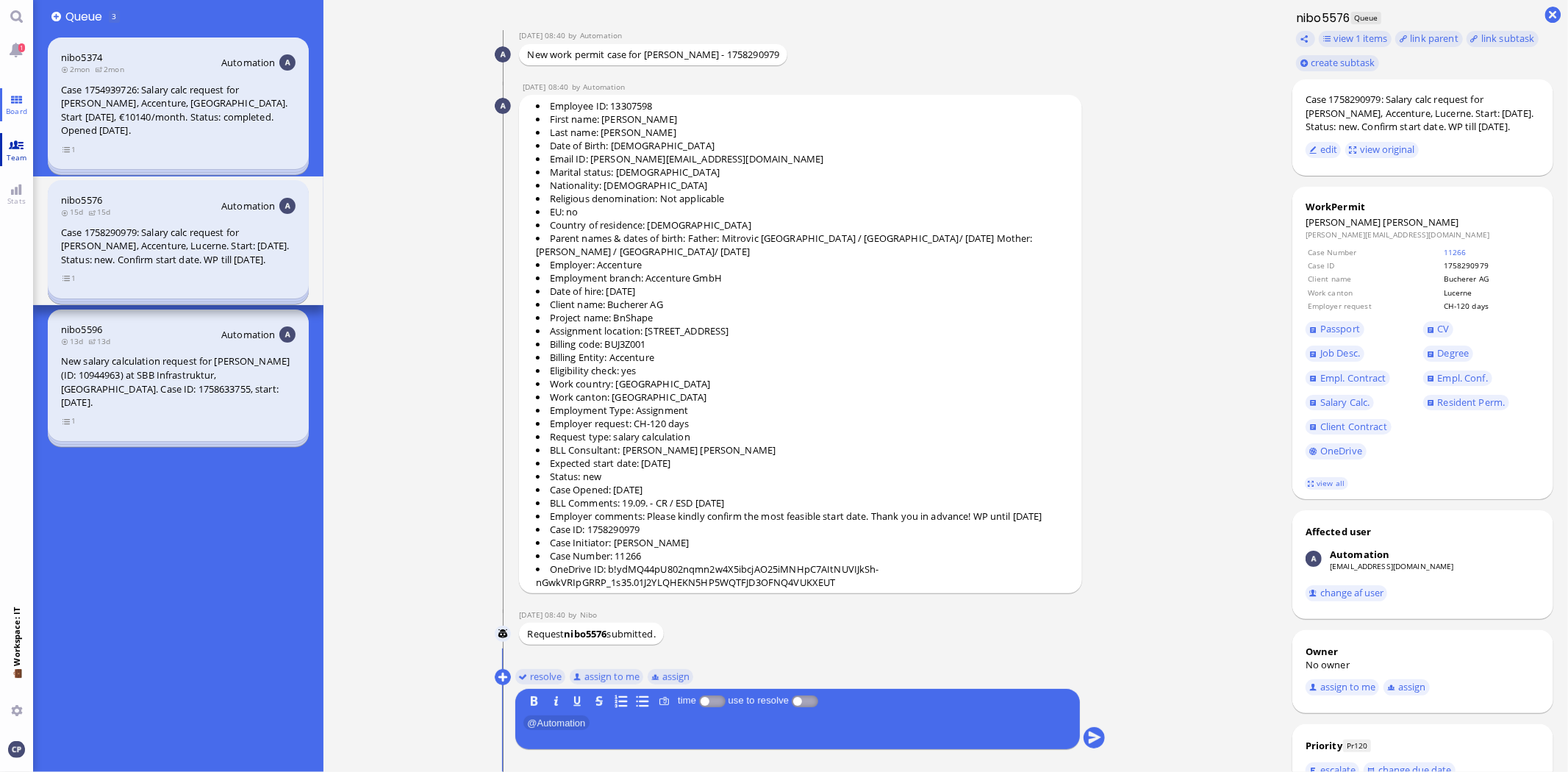
click at [5, 144] on link "Team" at bounding box center [16, 149] width 33 height 33
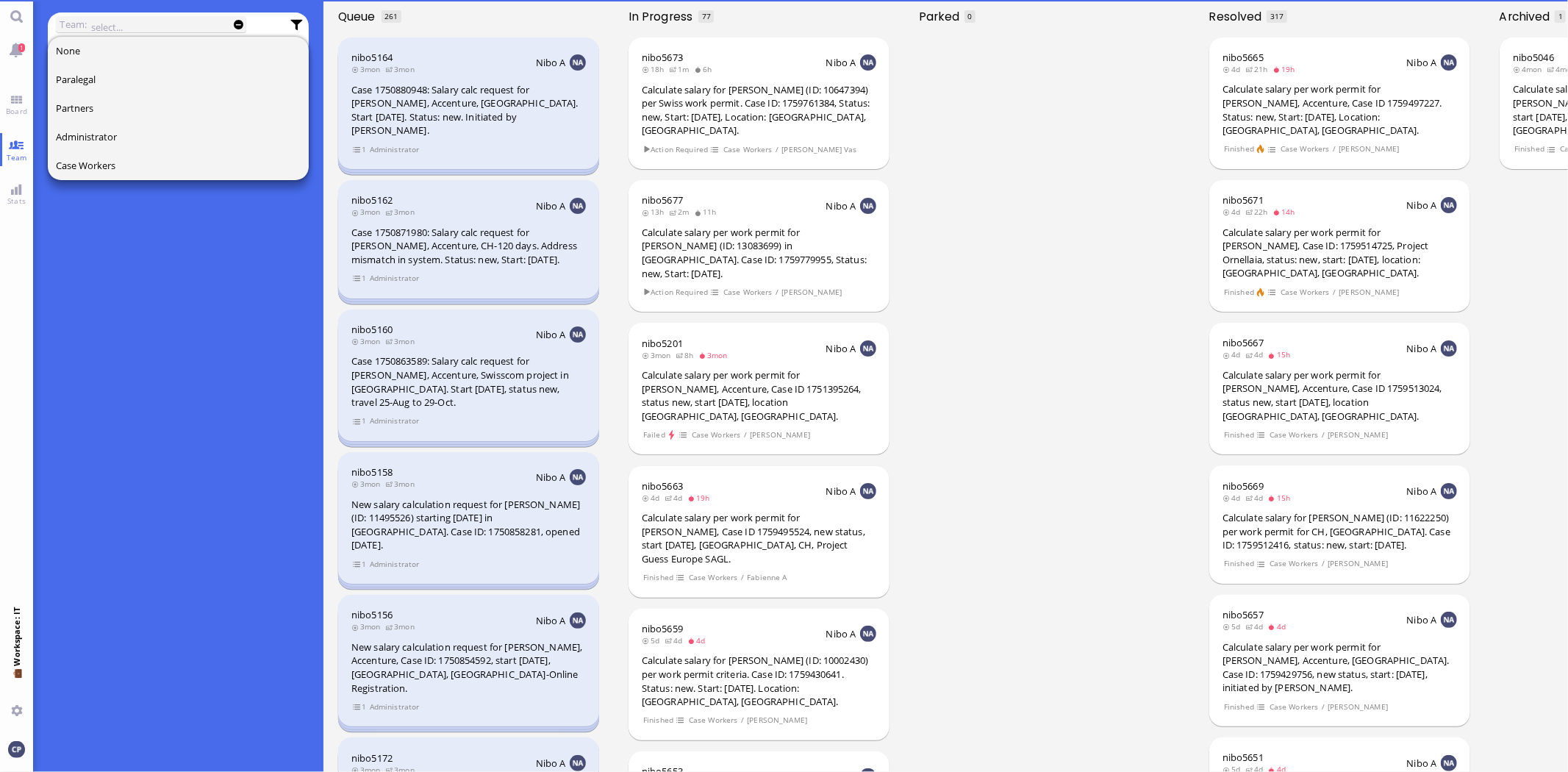
click at [116, 22] on input "text" at bounding box center [155, 27] width 129 height 16
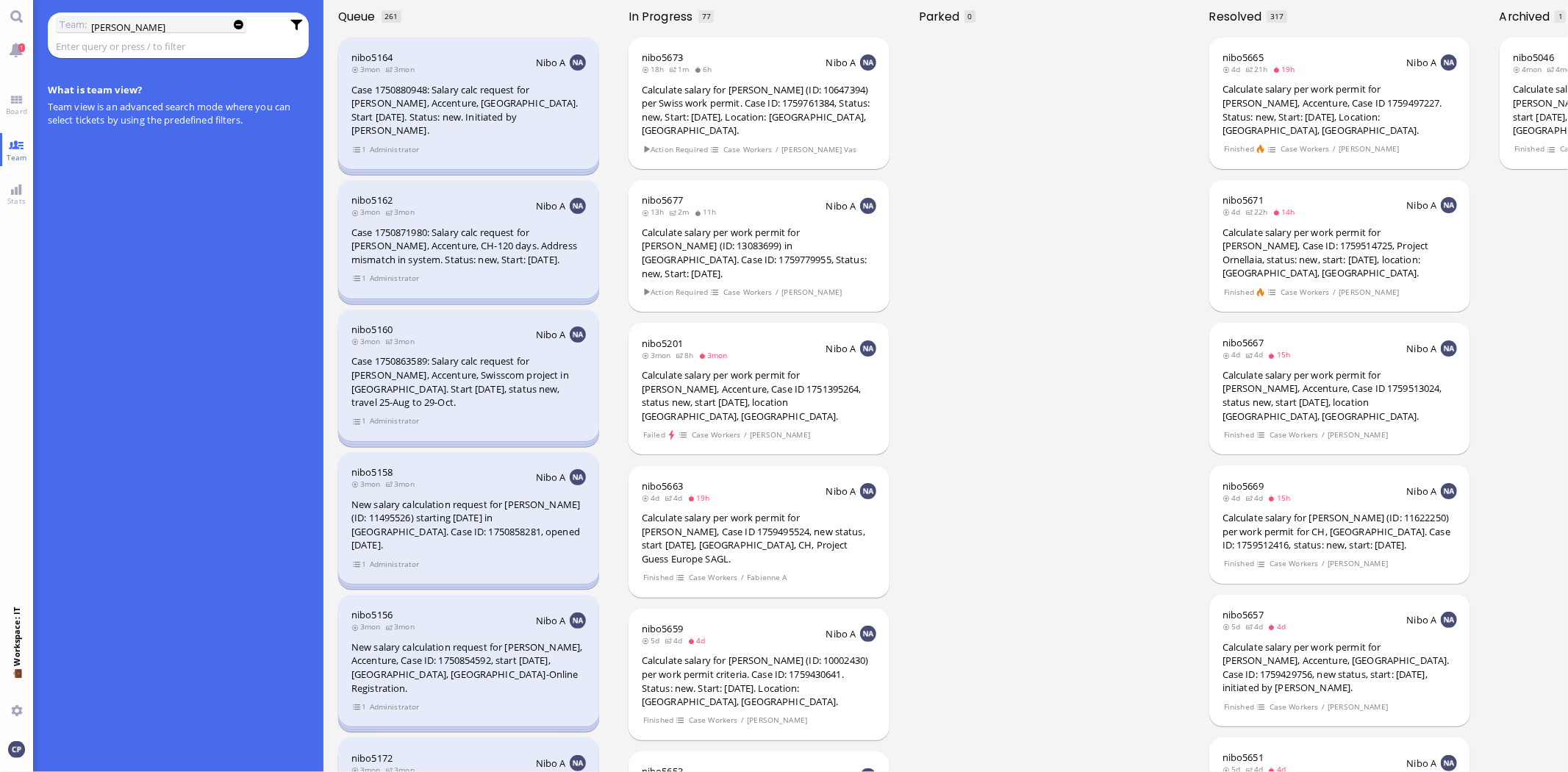
type input "[PERSON_NAME]"
click at [5, 152] on span "Team" at bounding box center [17, 157] width 28 height 10
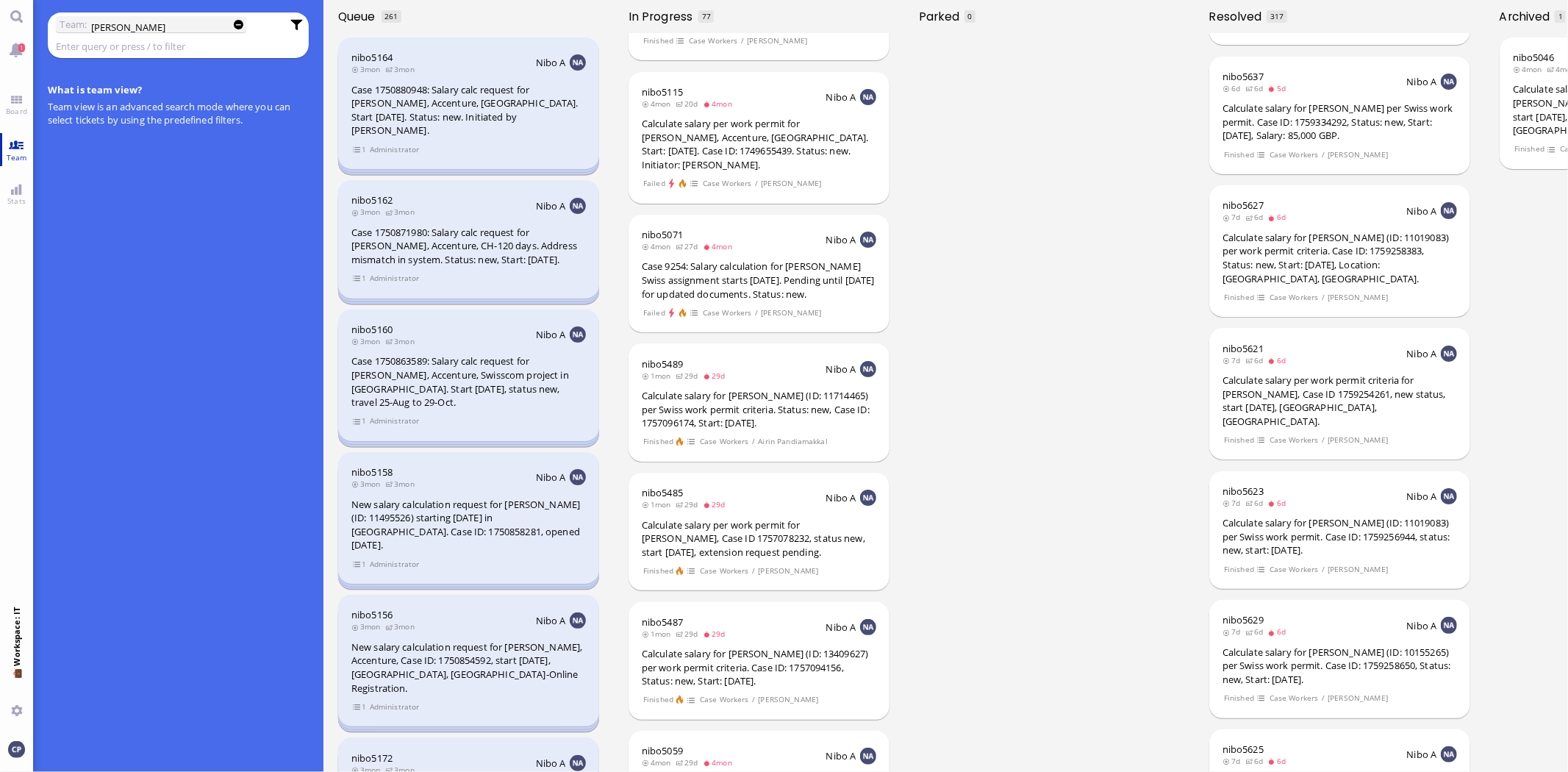
scroll to position [1939, 0]
click at [18, 149] on link "Team" at bounding box center [16, 149] width 33 height 33
click at [15, 104] on link "Board" at bounding box center [16, 105] width 33 height 33
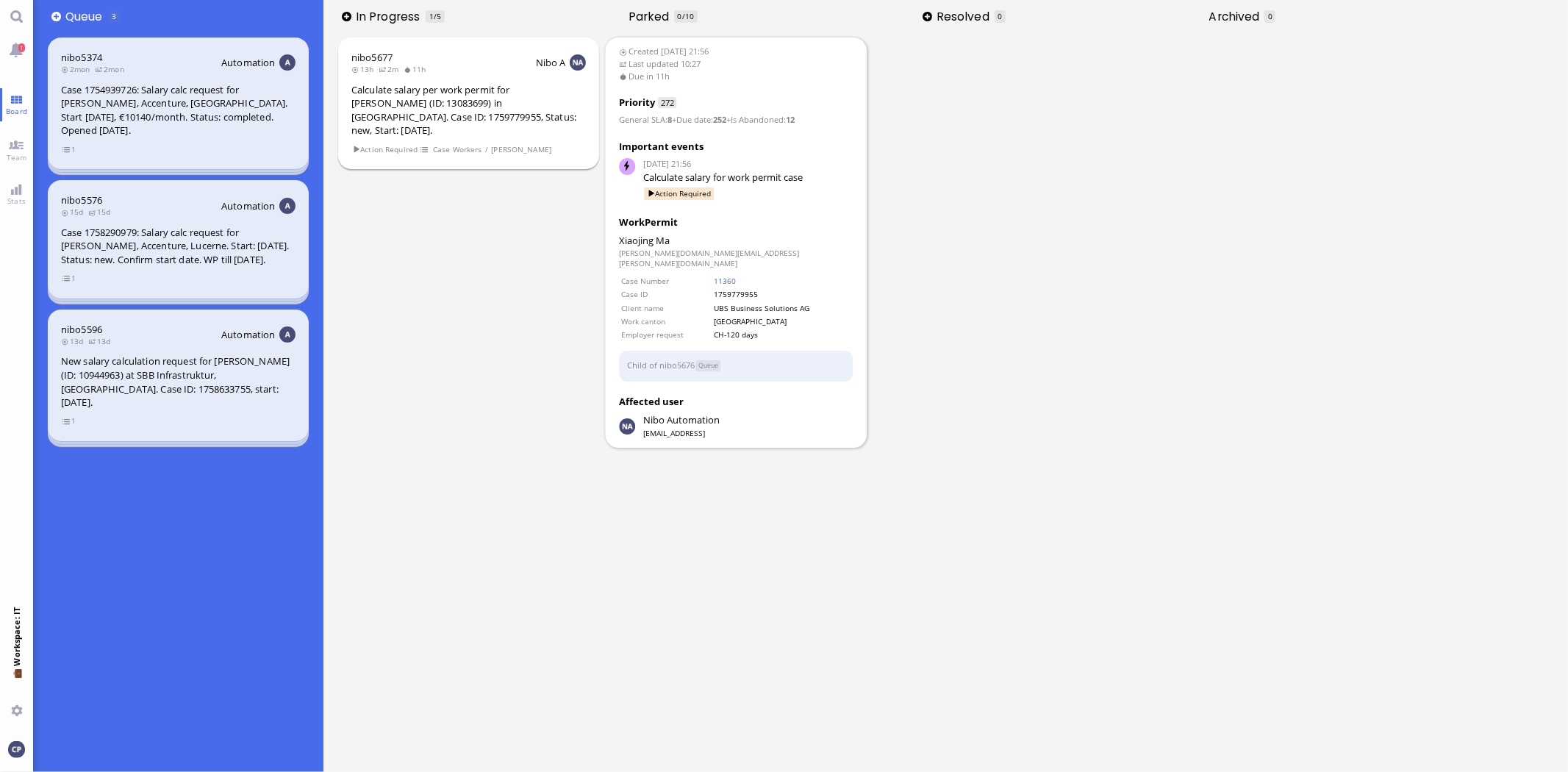
click at [440, 97] on div "Calculate salary per work permit for [PERSON_NAME] (ID: 13083699) in [GEOGRAPHI…" at bounding box center [469, 110] width 234 height 55
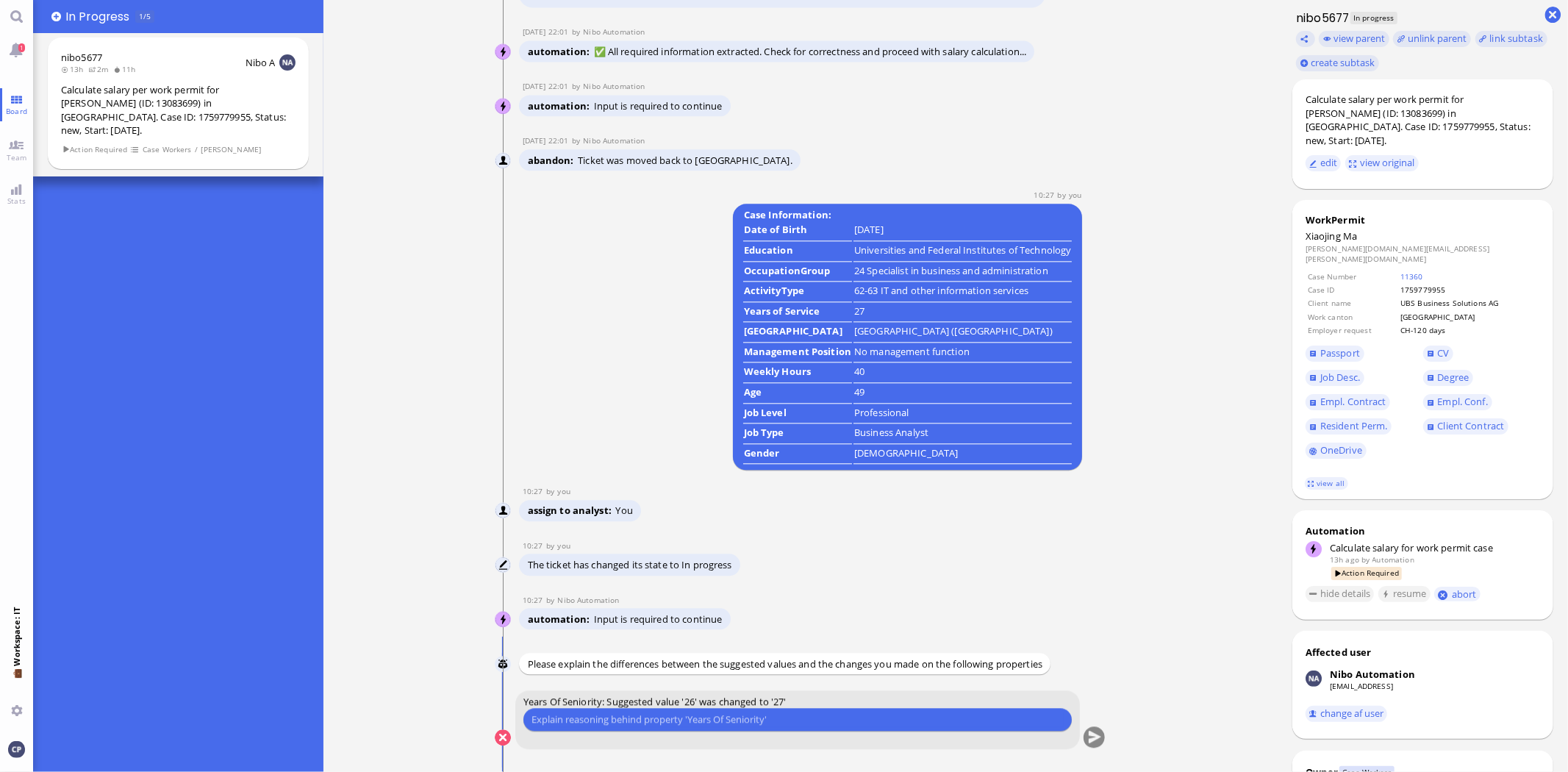
click at [598, 716] on input "text" at bounding box center [797, 720] width 532 height 16
type input "Years of professional experience since [DATE] = 27"
click at [1096, 738] on button "submit" at bounding box center [1095, 738] width 22 height 22
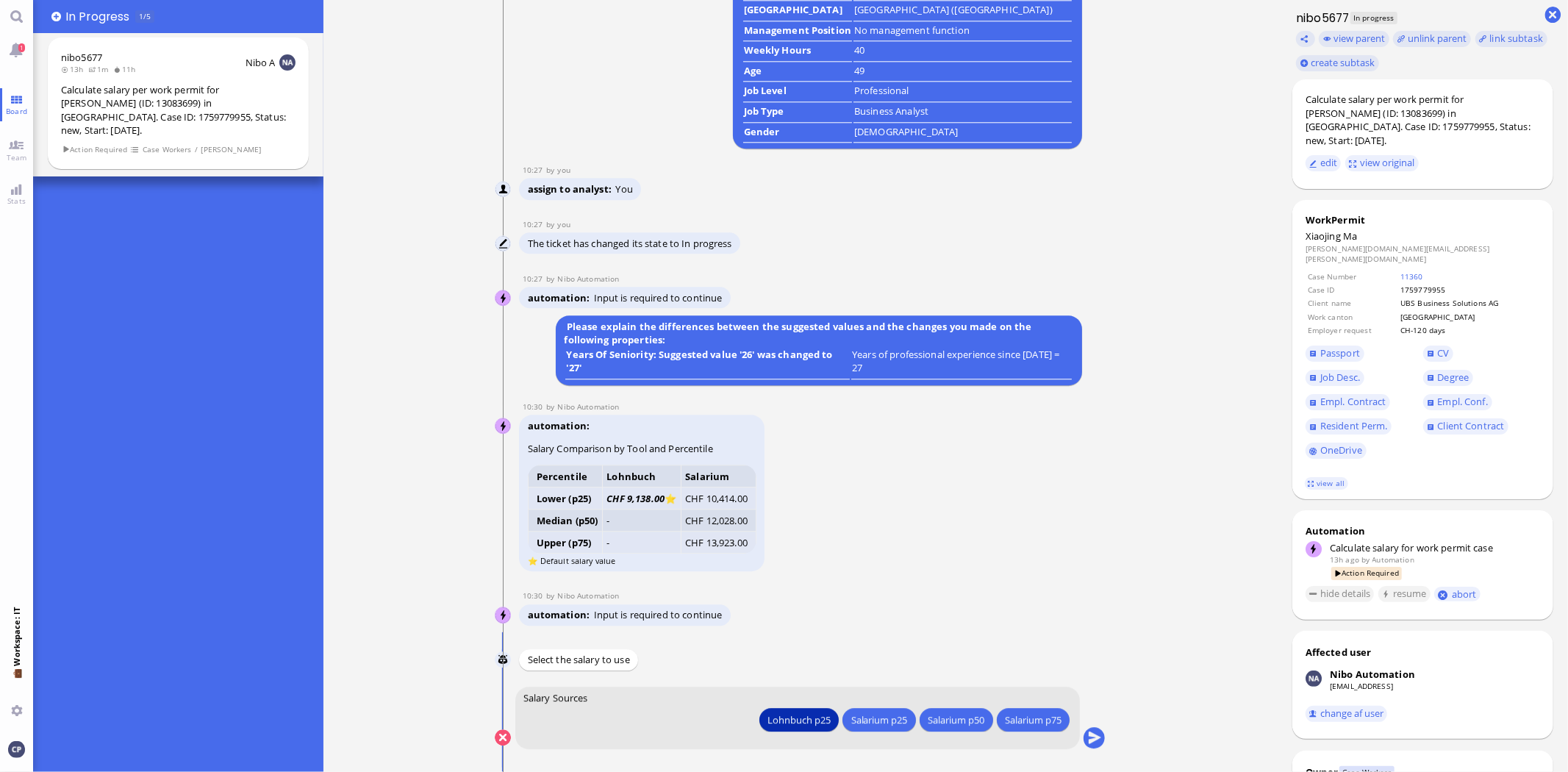
click at [794, 718] on div "Lohnbuch p25" at bounding box center [799, 720] width 63 height 16
drag, startPoint x: 788, startPoint y: 735, endPoint x: 788, endPoint y: 727, distance: 8.0
click at [788, 732] on form "Salary Sources Lohnbuch p25 Salarium p25 Salarium p50 Salarium p75 Lohnbuch p25…" at bounding box center [798, 718] width 566 height 63
click at [788, 724] on div "Lohnbuch p25" at bounding box center [799, 720] width 63 height 16
click at [1093, 738] on button "submit" at bounding box center [1095, 738] width 22 height 22
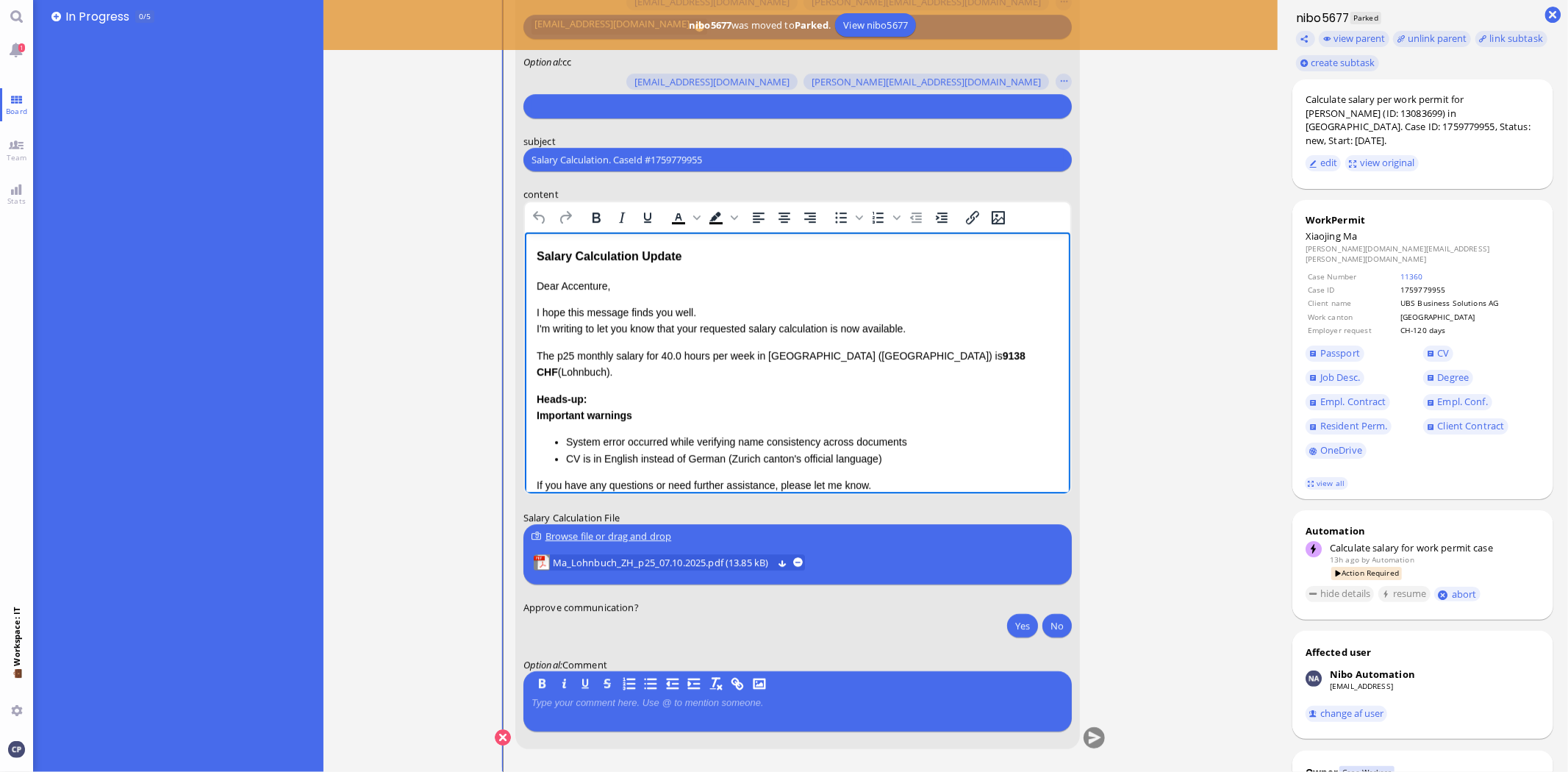
click at [766, 310] on p "I hope this message finds you well. I'm writing to let you know that your reque…" at bounding box center [797, 321] width 522 height 33
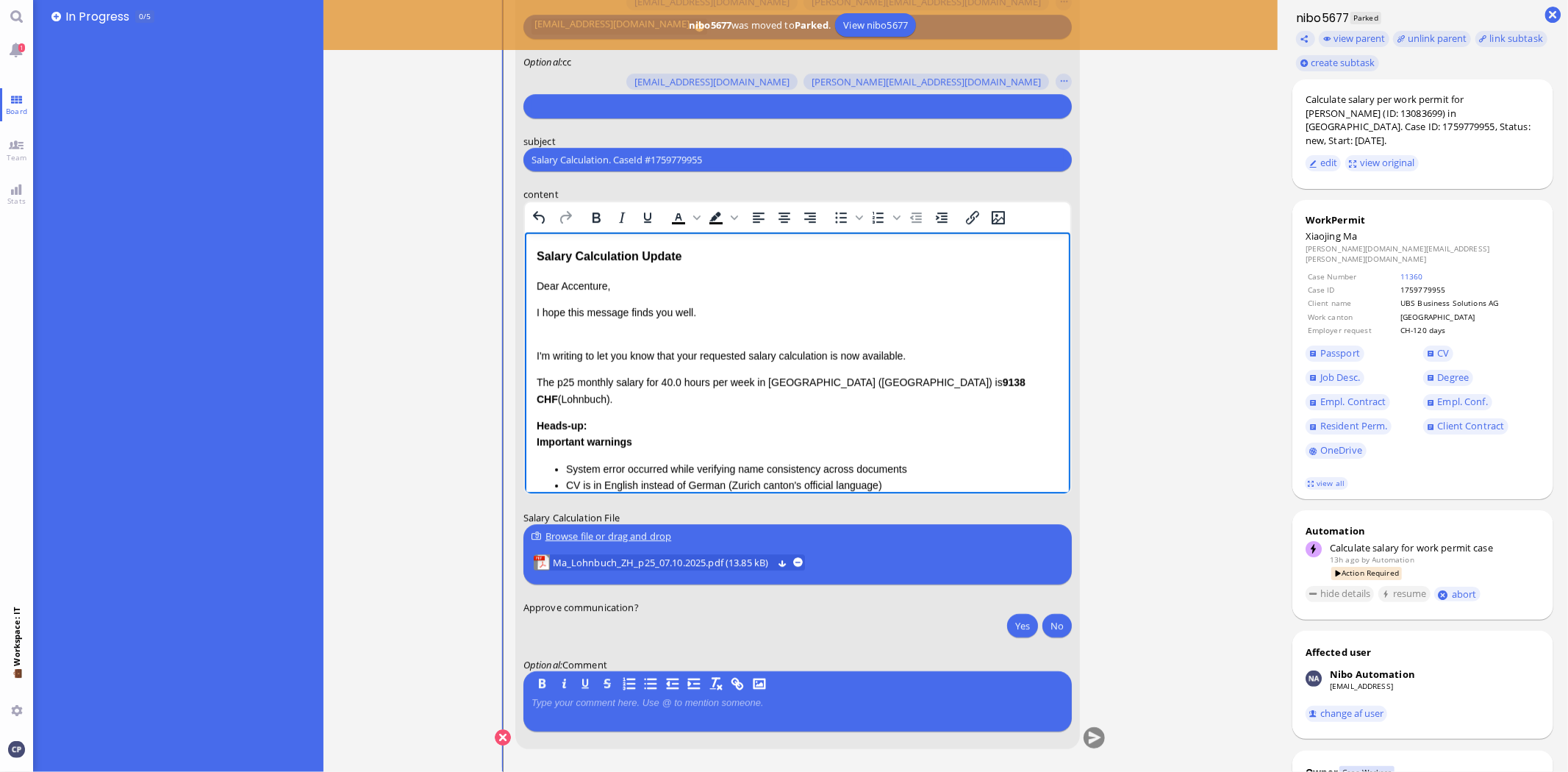
click at [556, 385] on p "The p25 monthly salary for 40.0 hours per week in [GEOGRAPHIC_DATA] ([GEOGRAPHI…" at bounding box center [797, 391] width 522 height 33
drag, startPoint x: 536, startPoint y: 379, endPoint x: 1025, endPoint y: 383, distance: 489.0
click at [1025, 383] on p "The p25 monthly salary for 40.0 hours per week in [GEOGRAPHIC_DATA] ([GEOGRAPHI…" at bounding box center [797, 391] width 522 height 33
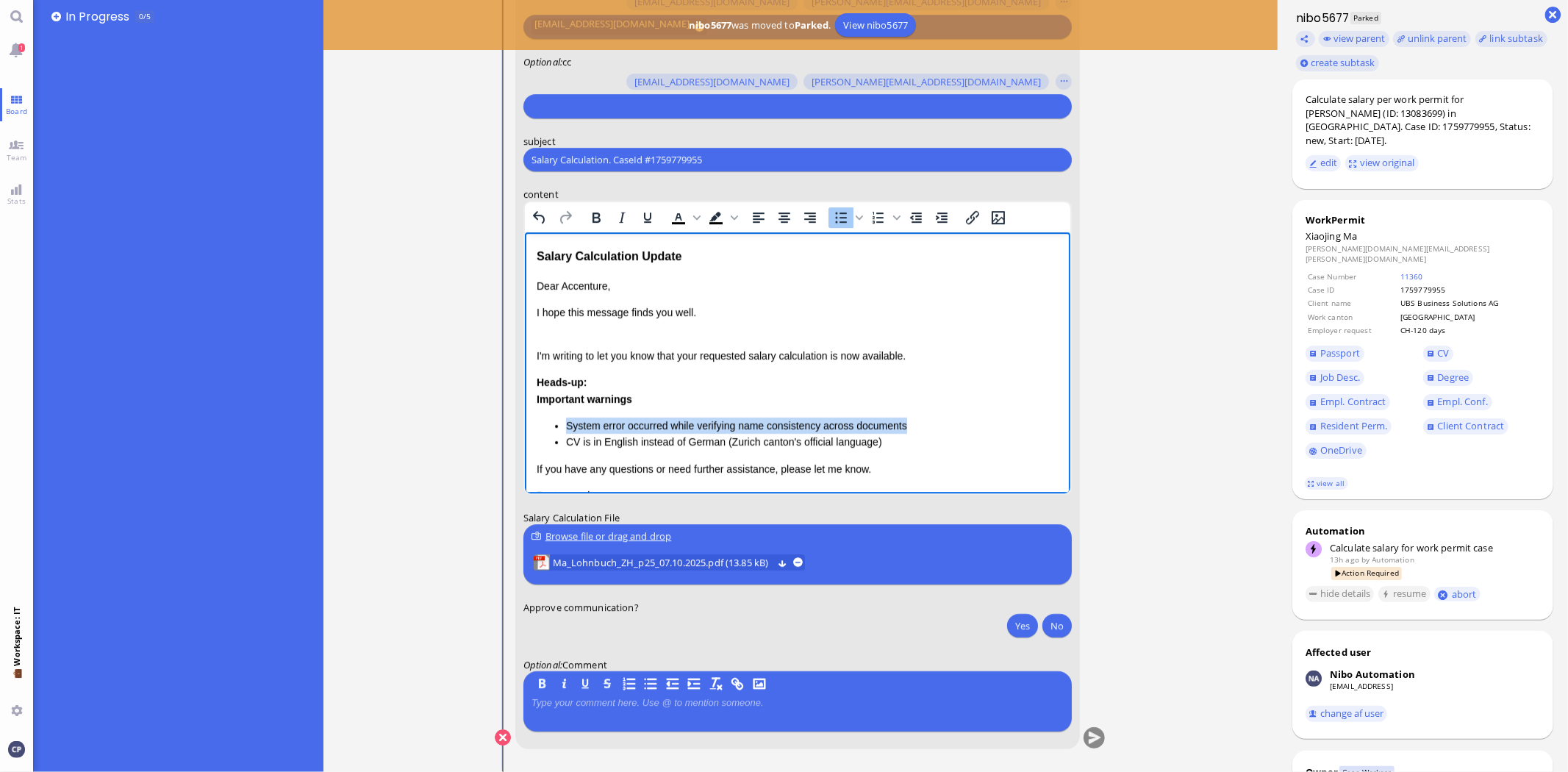
drag, startPoint x: 565, startPoint y: 424, endPoint x: 934, endPoint y: 416, distance: 369.1
click at [934, 416] on div "Important warnings System error occurred while verifying name consistency acros…" at bounding box center [797, 421] width 522 height 59
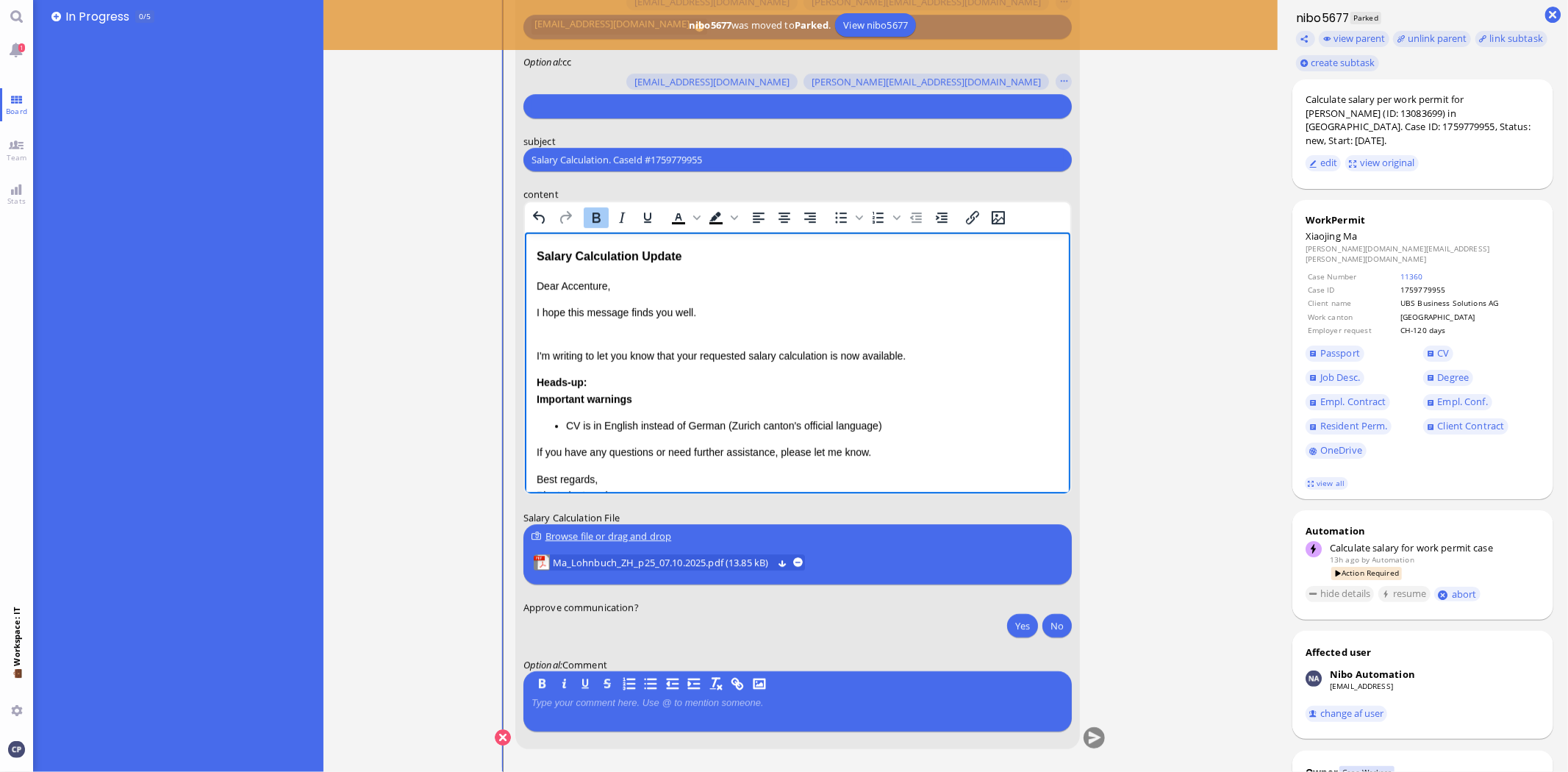
click at [531, 401] on html "Salary Calculation Update Dear Accenture, I hope this message finds you well. I…" at bounding box center [797, 399] width 545 height 333
click at [536, 381] on strong "Heads-up:" at bounding box center [561, 382] width 50 height 12
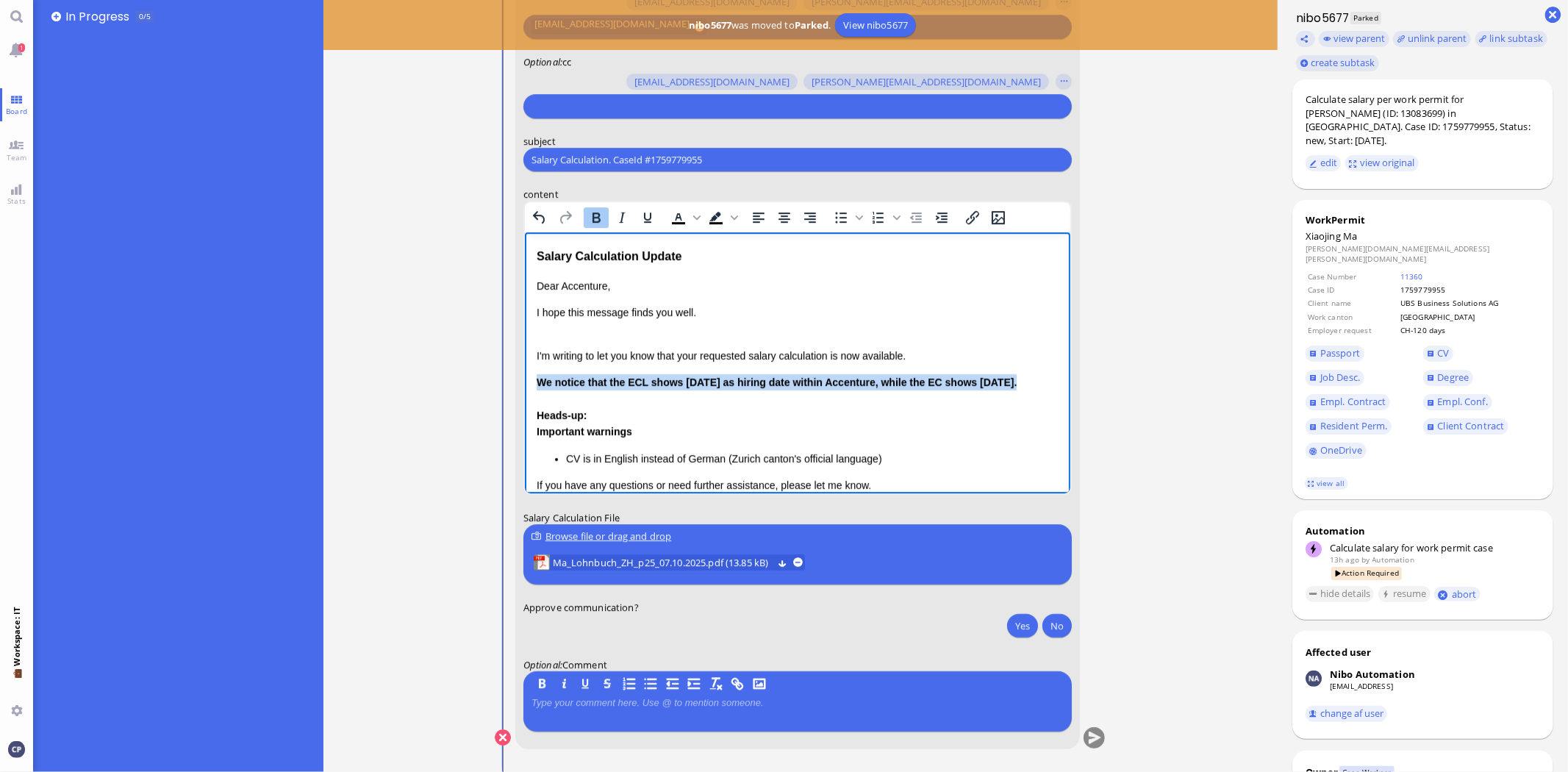
drag, startPoint x: 538, startPoint y: 378, endPoint x: 1048, endPoint y: 403, distance: 510.6
click at [1048, 403] on html "Salary Calculation Update Dear Accenture, I hope this message finds you well. I…" at bounding box center [797, 415] width 545 height 366
drag, startPoint x: 593, startPoint y: 214, endPoint x: 105, endPoint y: 149, distance: 492.3
click at [593, 214] on icon "Bold" at bounding box center [597, 217] width 8 height 10
click at [595, 407] on div "Heads-up: Important warnings CV is in English instead of German (Zurich canton'…" at bounding box center [797, 437] width 522 height 59
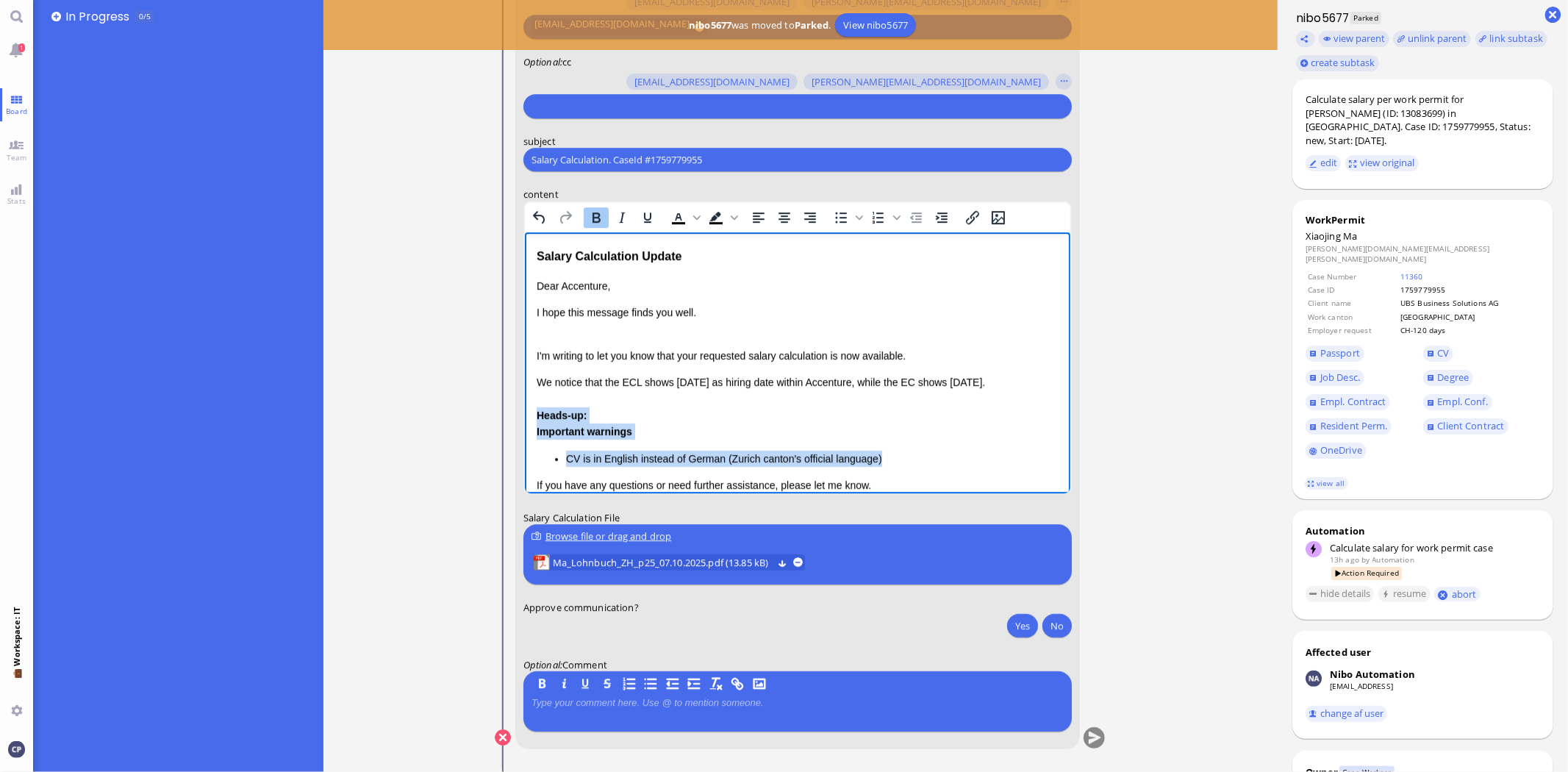
drag, startPoint x: 537, startPoint y: 413, endPoint x: 998, endPoint y: 451, distance: 462.6
click at [998, 451] on div "Heads-up: Important warnings CV is in English instead of German (Zurich canton'…" at bounding box center [797, 437] width 522 height 59
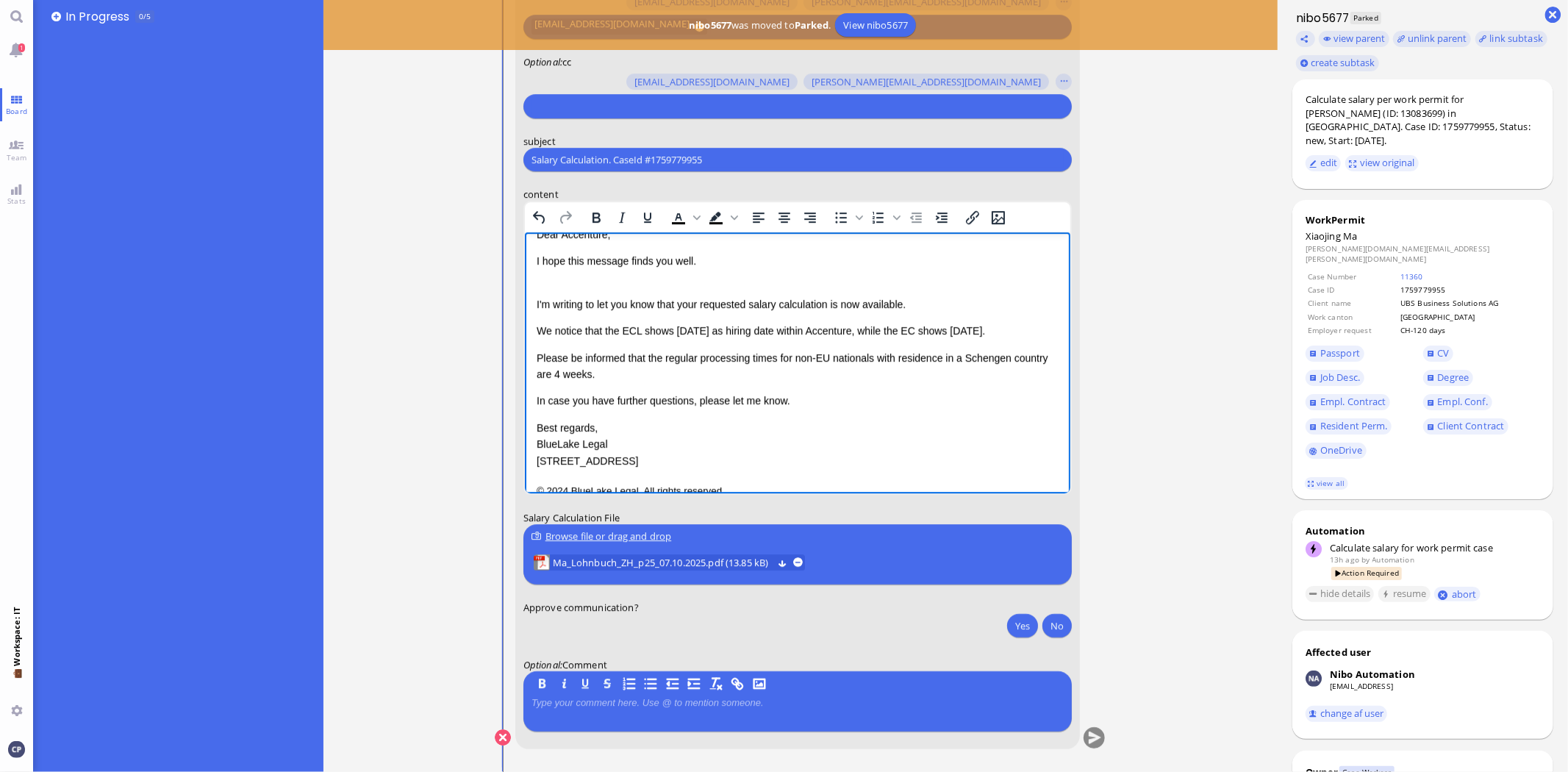
scroll to position [70, 0]
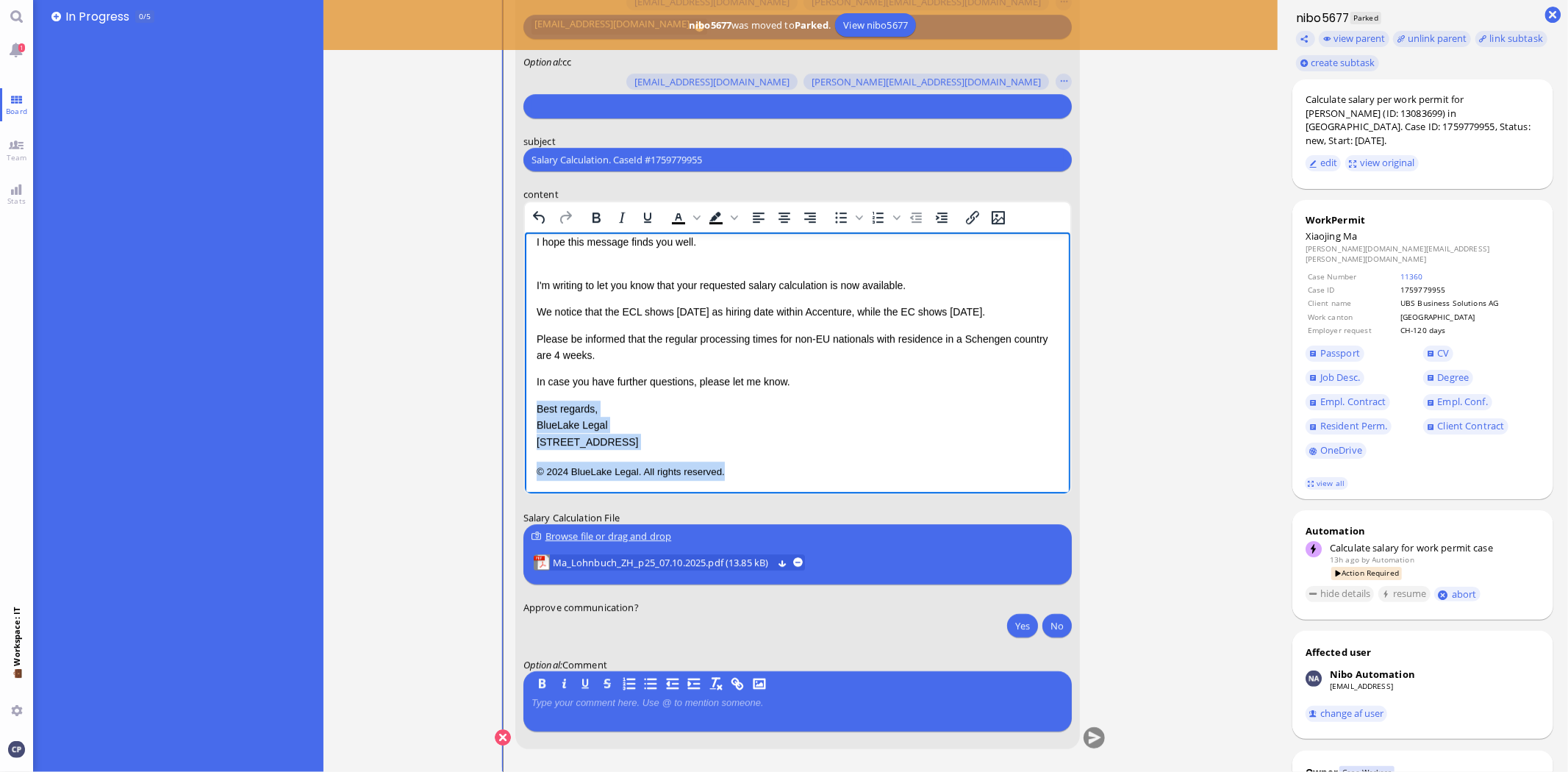
drag, startPoint x: 537, startPoint y: 407, endPoint x: 780, endPoint y: 527, distance: 271.0
click at [780, 495] on html "Salary Calculation Update Dear Accenture, I hope this message finds you well. I…" at bounding box center [797, 328] width 545 height 333
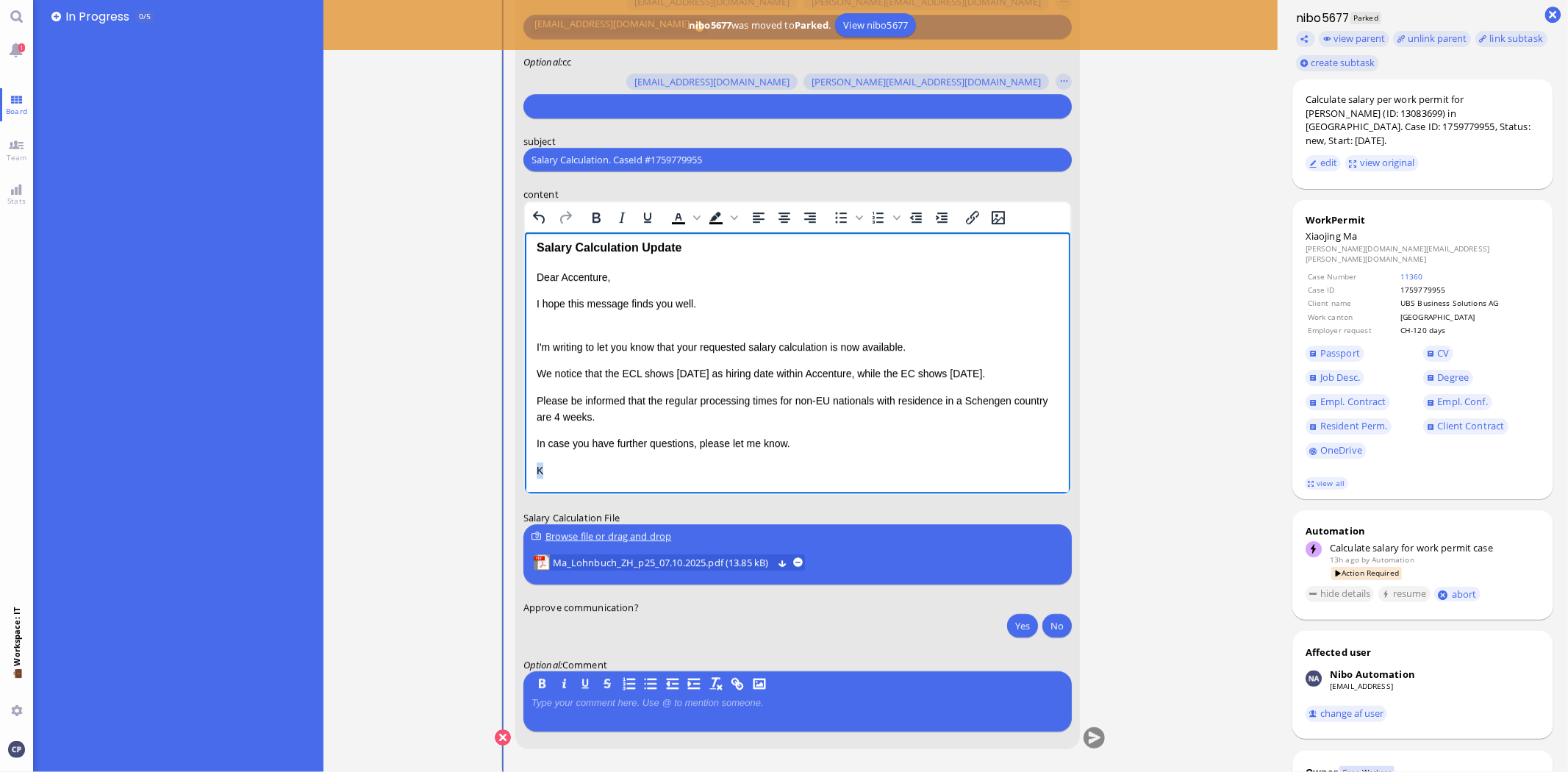
scroll to position [0, 0]
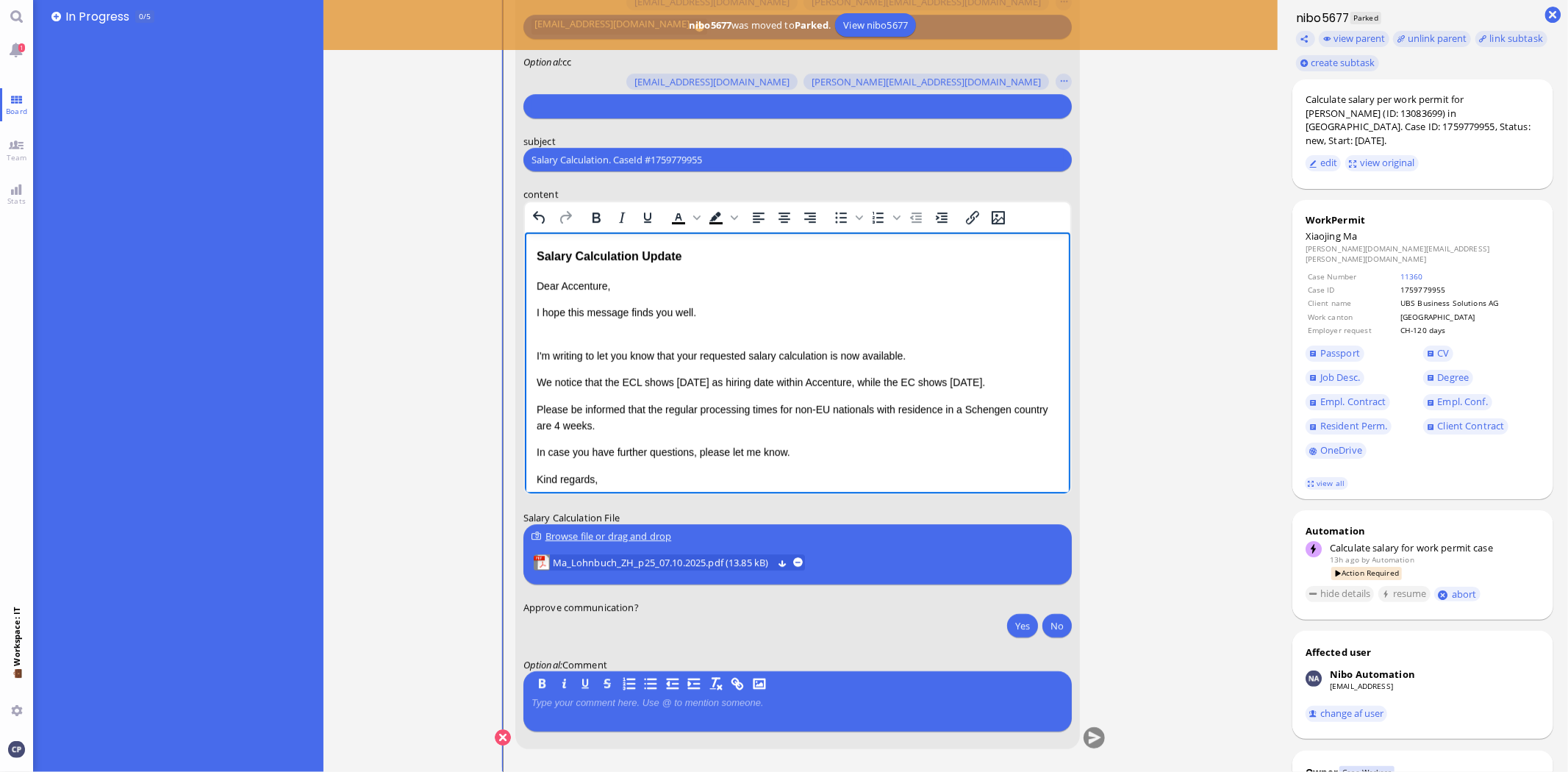
click at [559, 285] on p "Dear Accenture," at bounding box center [797, 286] width 522 height 16
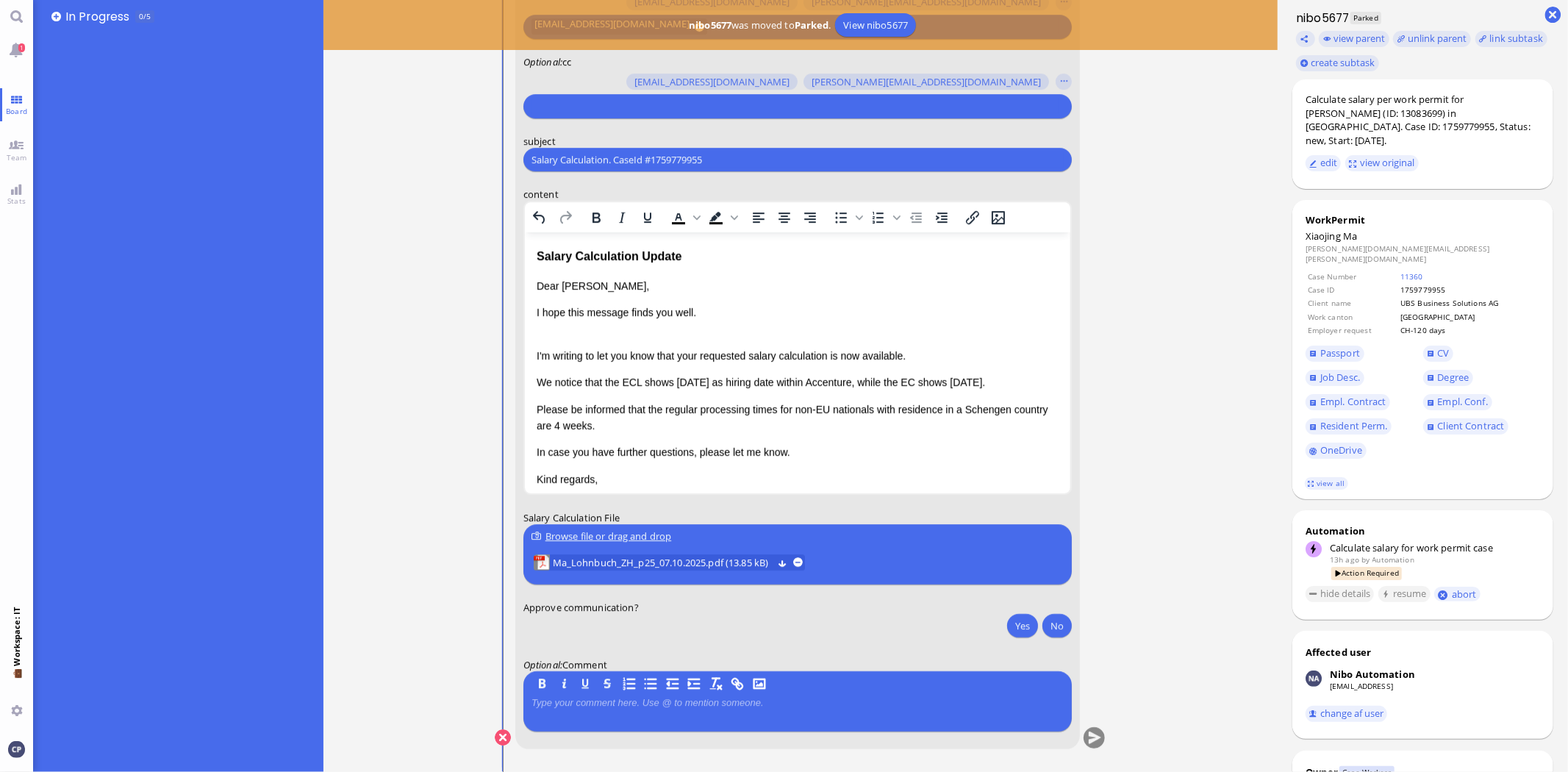
click at [672, 695] on quill-editor at bounding box center [797, 710] width 532 height 33
click at [680, 708] on p at bounding box center [797, 702] width 532 height 12
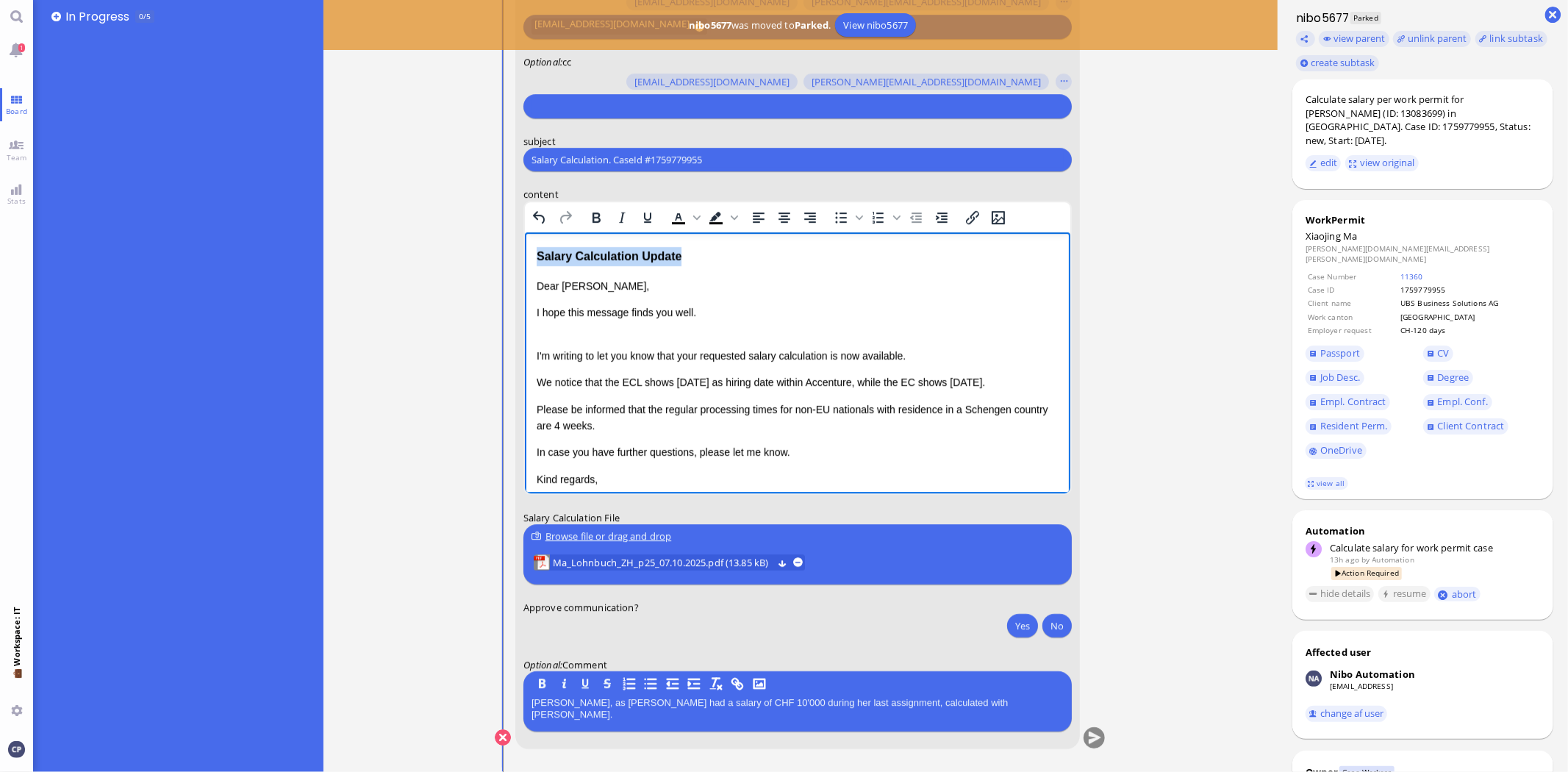
drag, startPoint x: 680, startPoint y: 256, endPoint x: 480, endPoint y: 255, distance: 200.0
click at [524, 255] on html "Salary Calculation Update Dear [PERSON_NAME] ﻿ , I hope this message finds you …" at bounding box center [797, 366] width 545 height 270
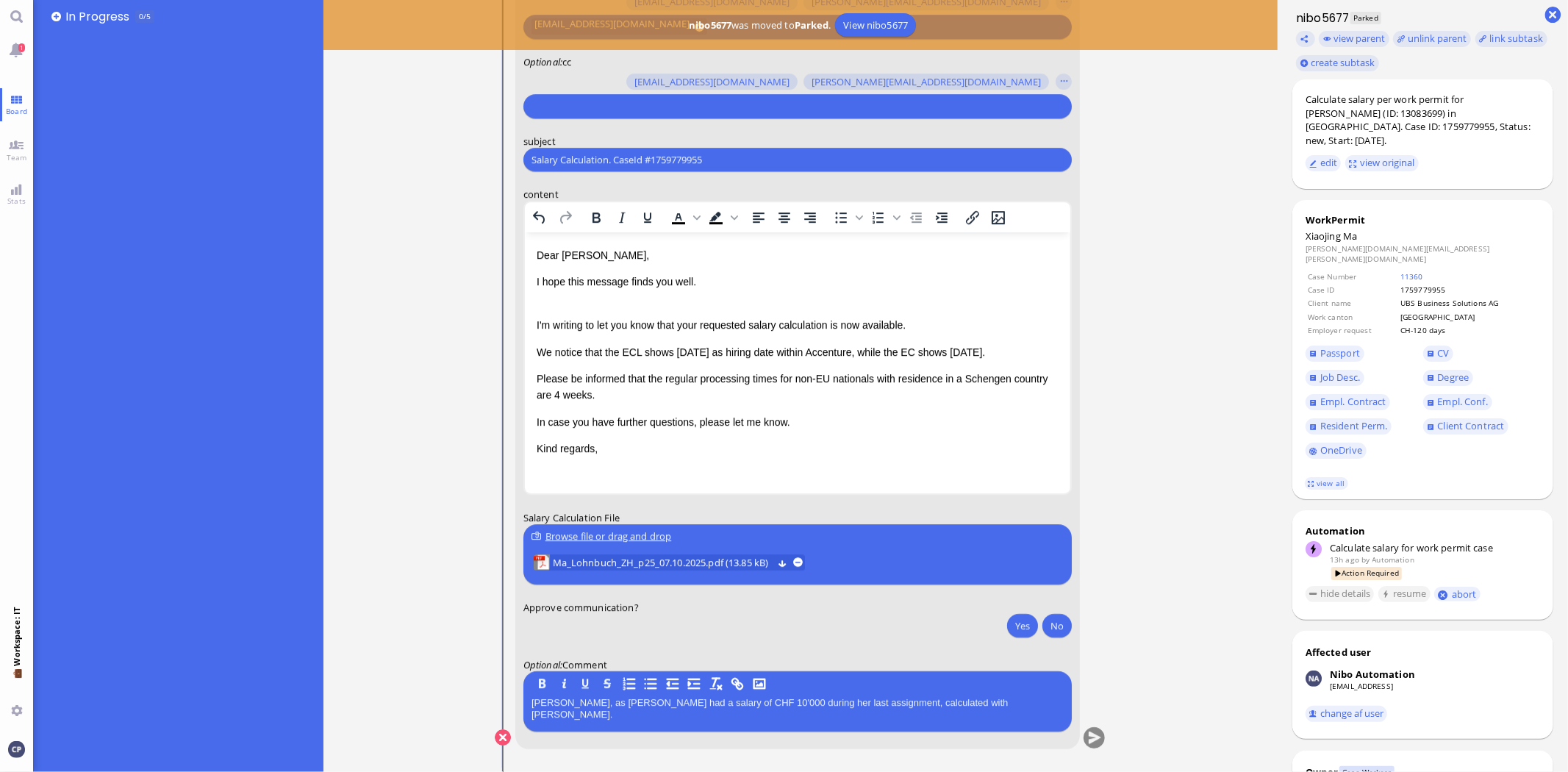
click at [752, 151] on div "Salary Calculation. CaseId #1759779955 Please type something" at bounding box center [798, 159] width 548 height 23
drag, startPoint x: 741, startPoint y: 163, endPoint x: 401, endPoint y: 157, distance: 340.1
click at [401, 157] on ticket "[DATE] 21:56 by Automation Automation Calculate eligible salary for work permit…" at bounding box center [801, 386] width 955 height 772
paste input "AW: PazPerTout new case: [PERSON_NAME] (1759779955 / 13083699), Employer Reques…"
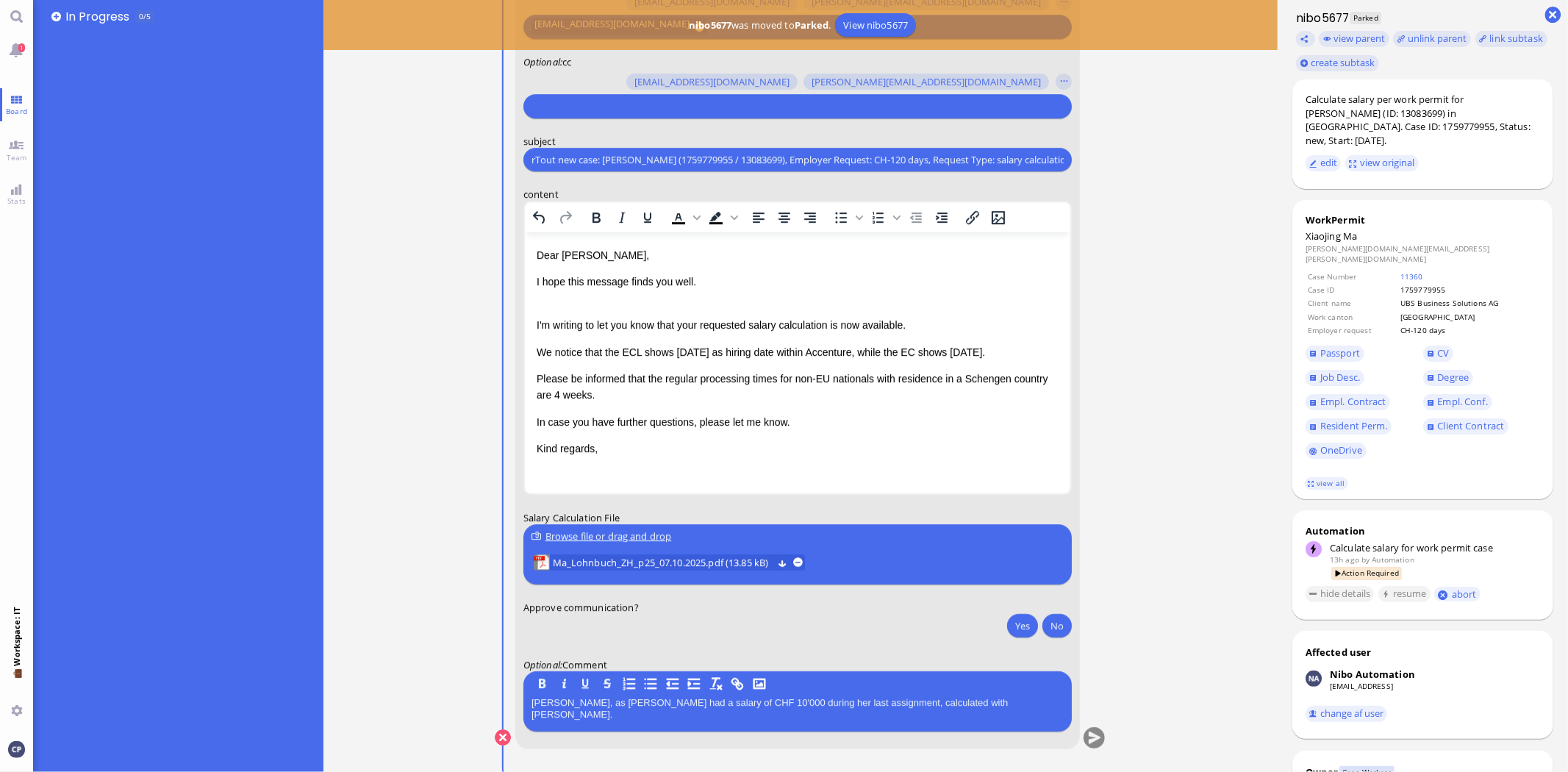
type input "AW: PazPerTout new case: [PERSON_NAME] (1759779955 / 13083699), Employer Reques…"
click at [1007, 628] on button "Yes" at bounding box center [1023, 626] width 31 height 23
click at [1099, 738] on button "submit" at bounding box center [1095, 738] width 22 height 22
